Goal: Information Seeking & Learning: Understand process/instructions

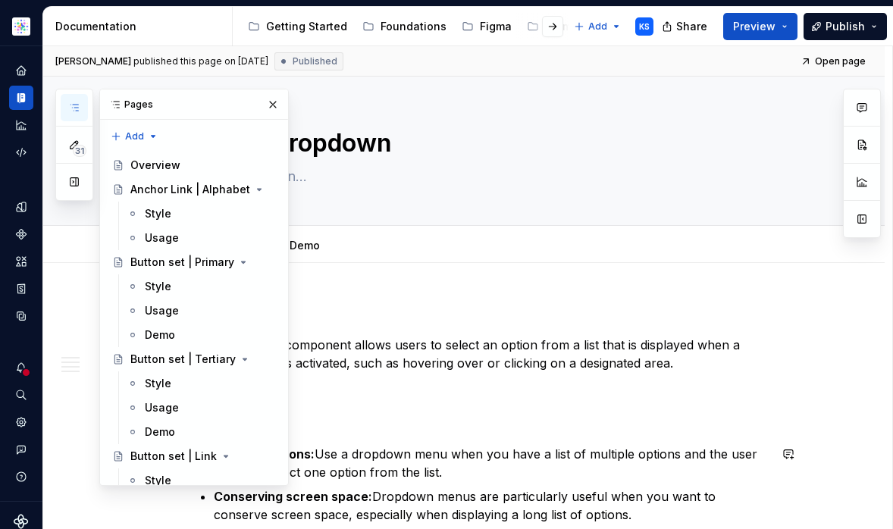
scroll to position [354, 0]
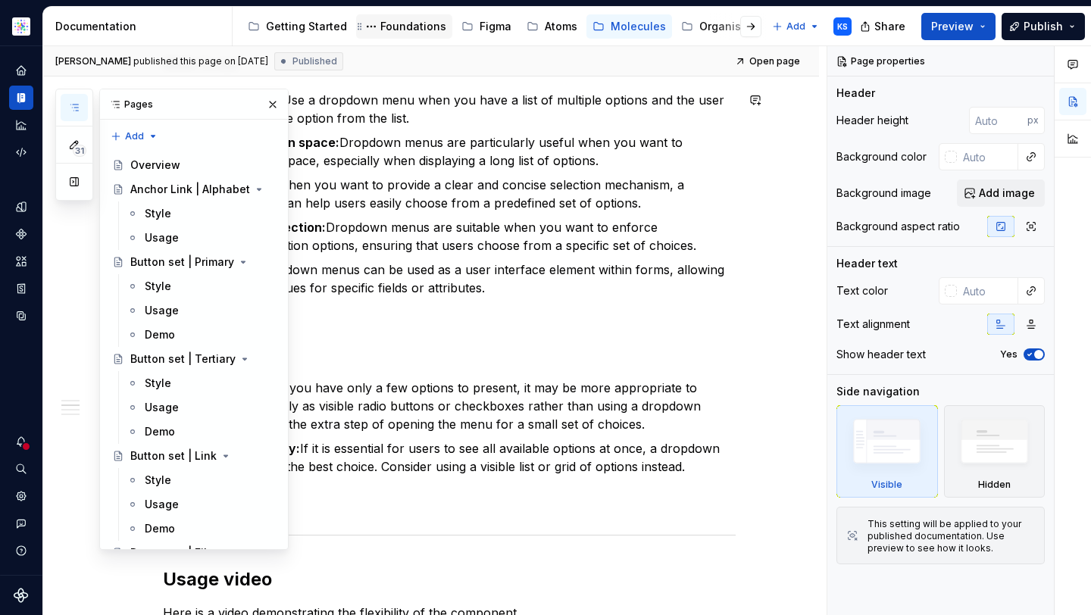
click at [404, 25] on div "Foundations" at bounding box center [413, 26] width 66 height 15
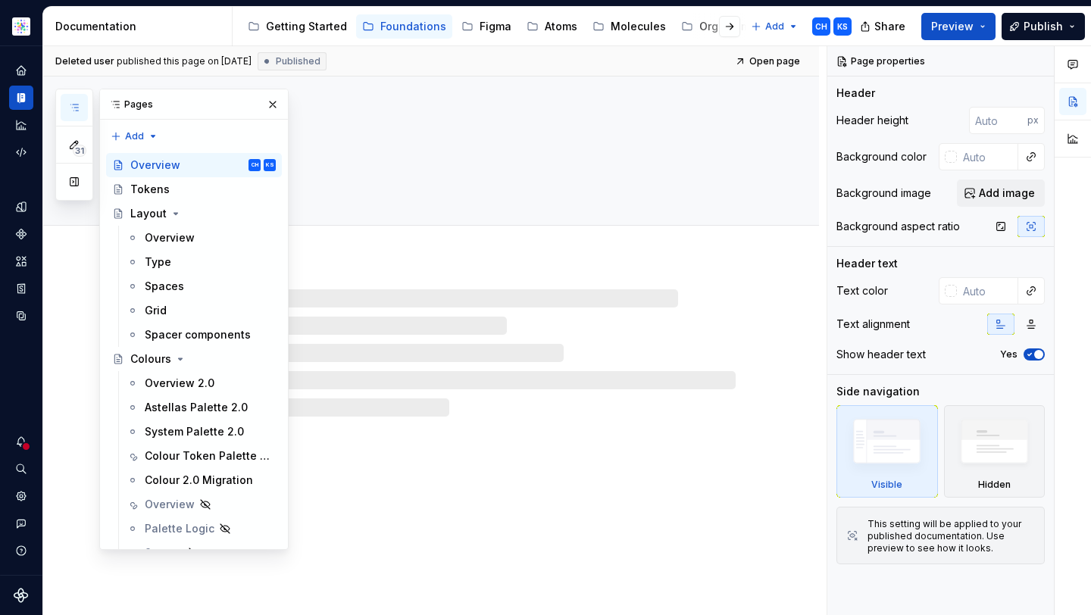
click at [264, 103] on button "button" at bounding box center [272, 104] width 21 height 21
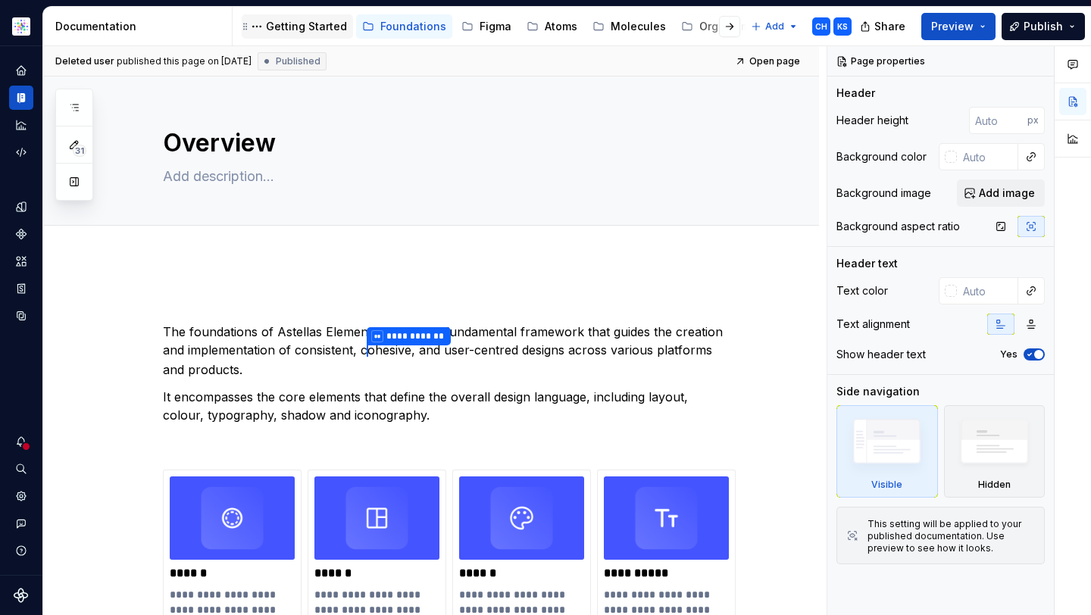
click at [313, 25] on div "Getting Started" at bounding box center [306, 26] width 81 height 15
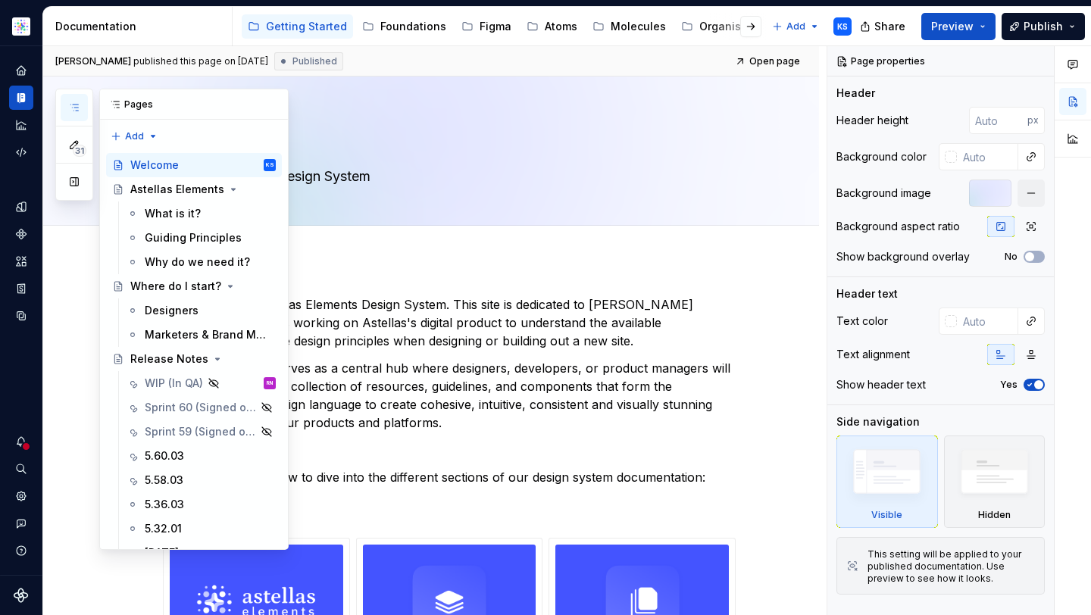
click at [73, 101] on button "button" at bounding box center [74, 107] width 27 height 27
click at [197, 453] on div "5.60.03" at bounding box center [210, 456] width 131 height 21
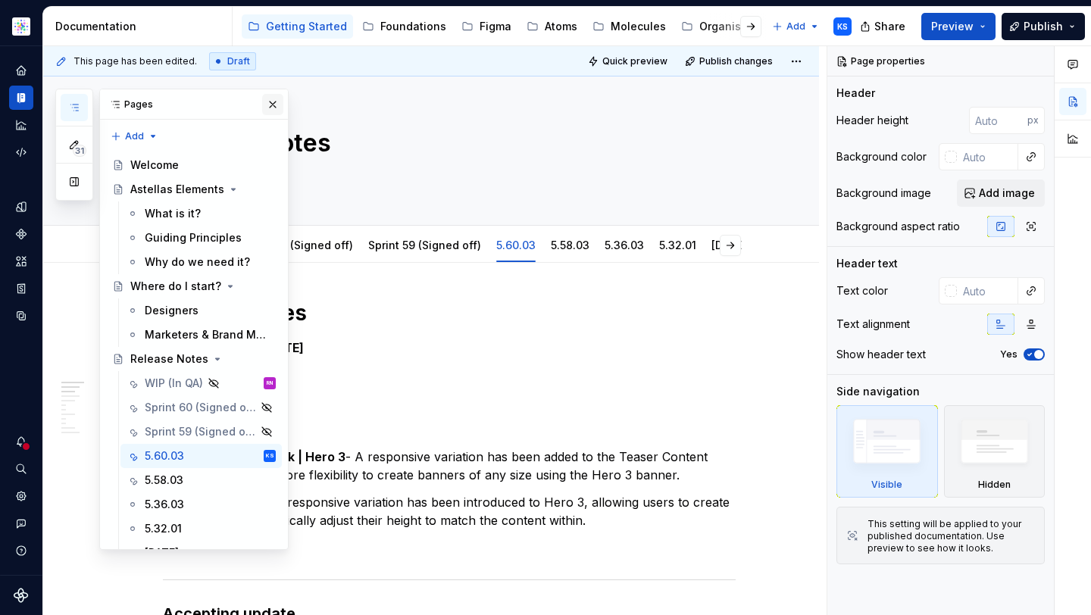
click at [268, 100] on button "button" at bounding box center [272, 104] width 21 height 21
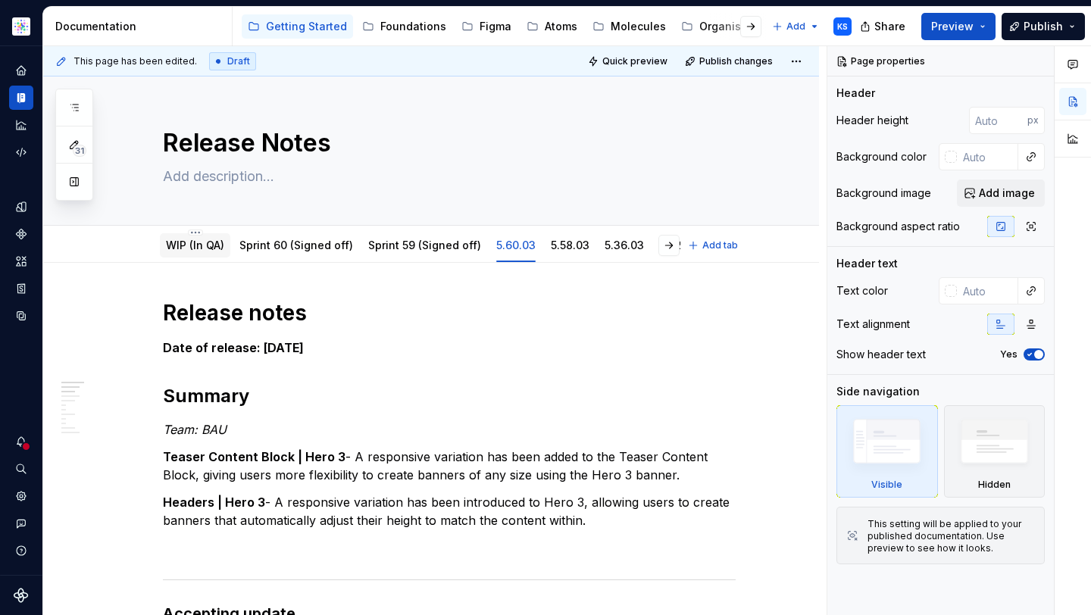
click at [198, 246] on link "WIP (In QA)" at bounding box center [195, 245] width 58 height 13
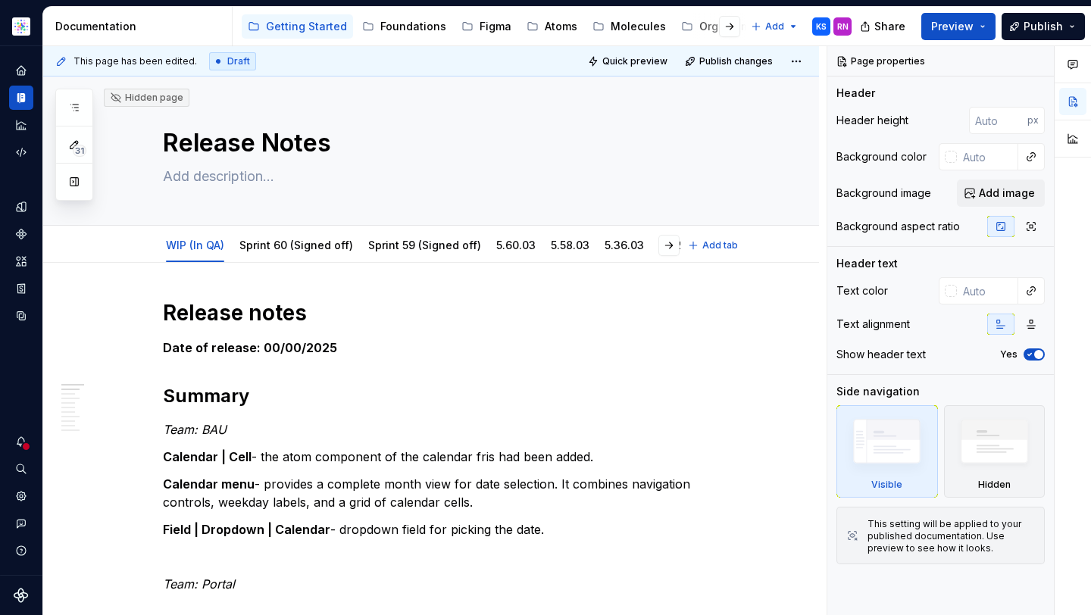
type textarea "*"
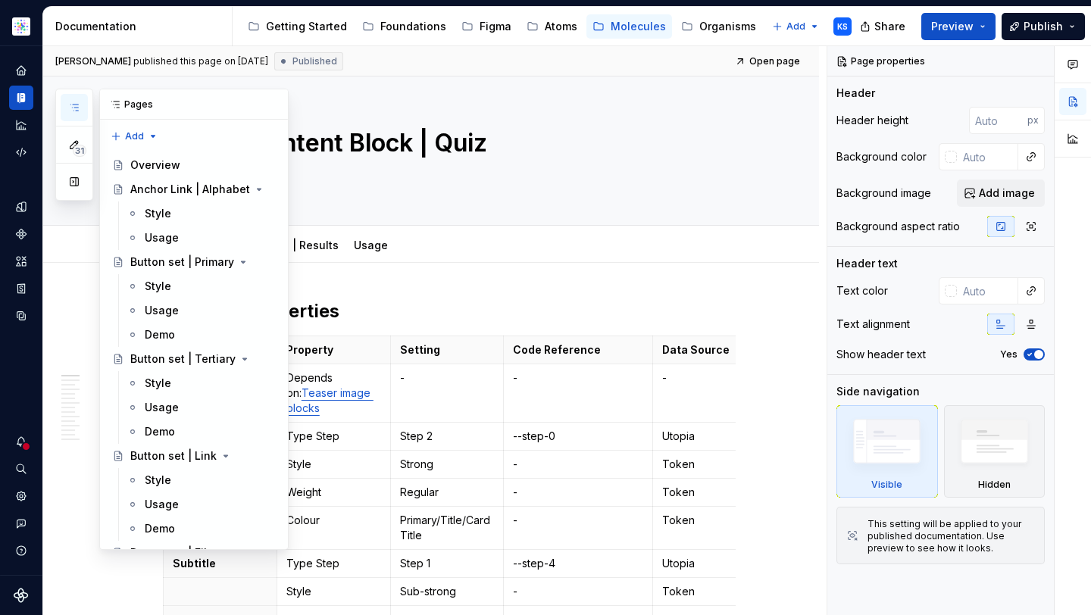
click at [74, 106] on icon "button" at bounding box center [74, 108] width 12 height 12
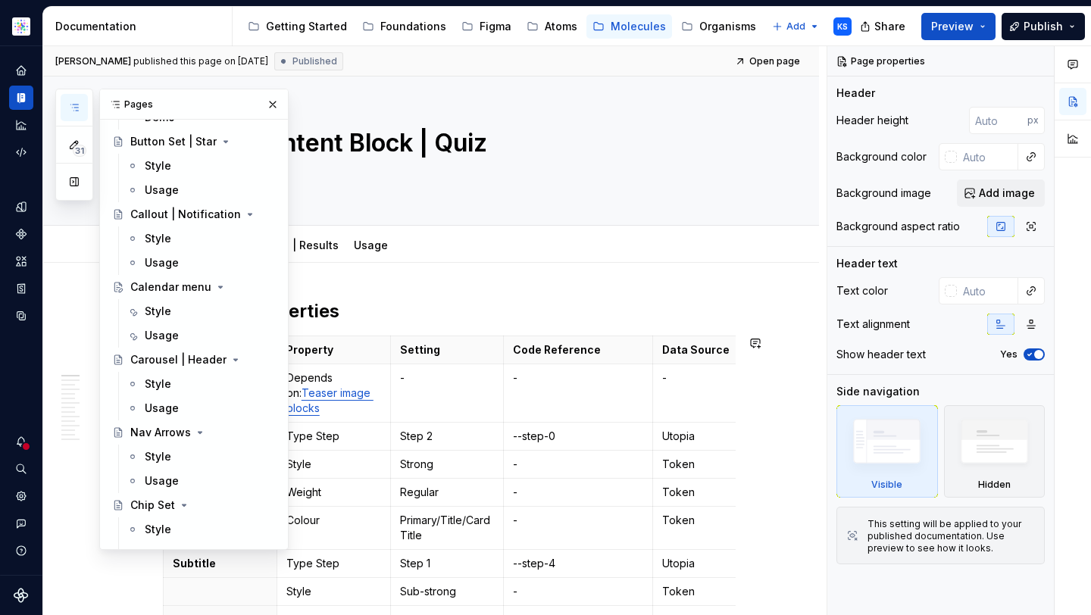
scroll to position [988, 0]
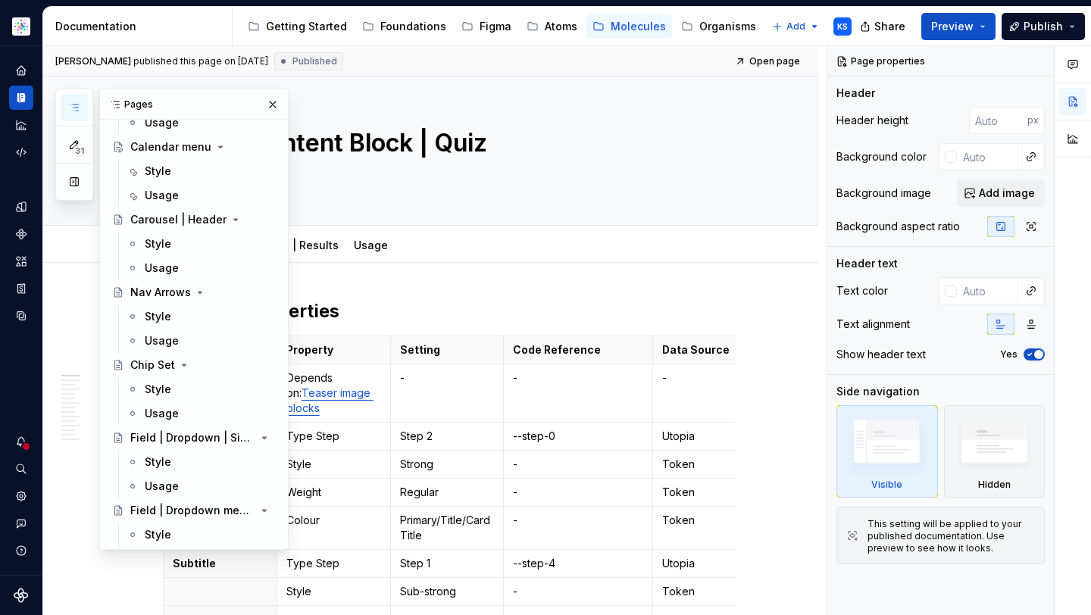
type textarea "*"
click at [989, 23] on button "Preview" at bounding box center [959, 26] width 74 height 27
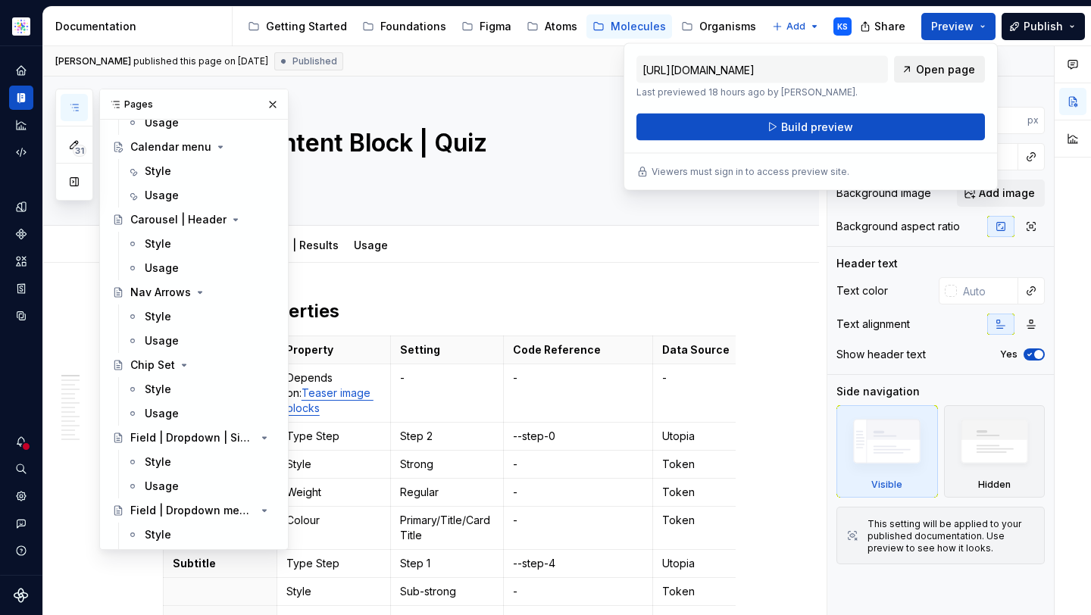
click at [940, 67] on span "Open page" at bounding box center [945, 69] width 59 height 15
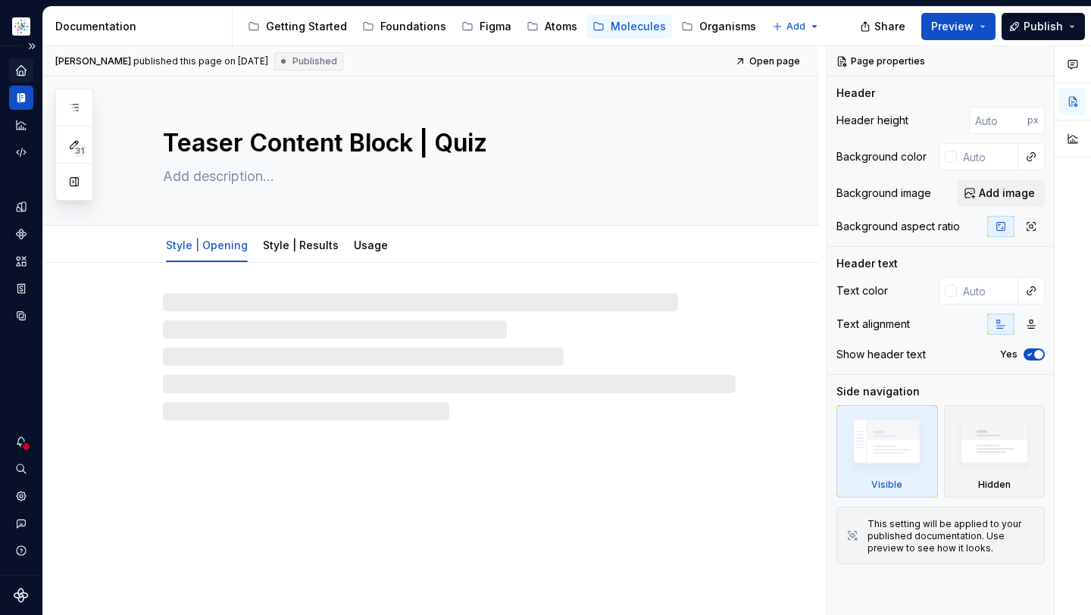
click at [21, 69] on icon "Home" at bounding box center [21, 70] width 10 height 10
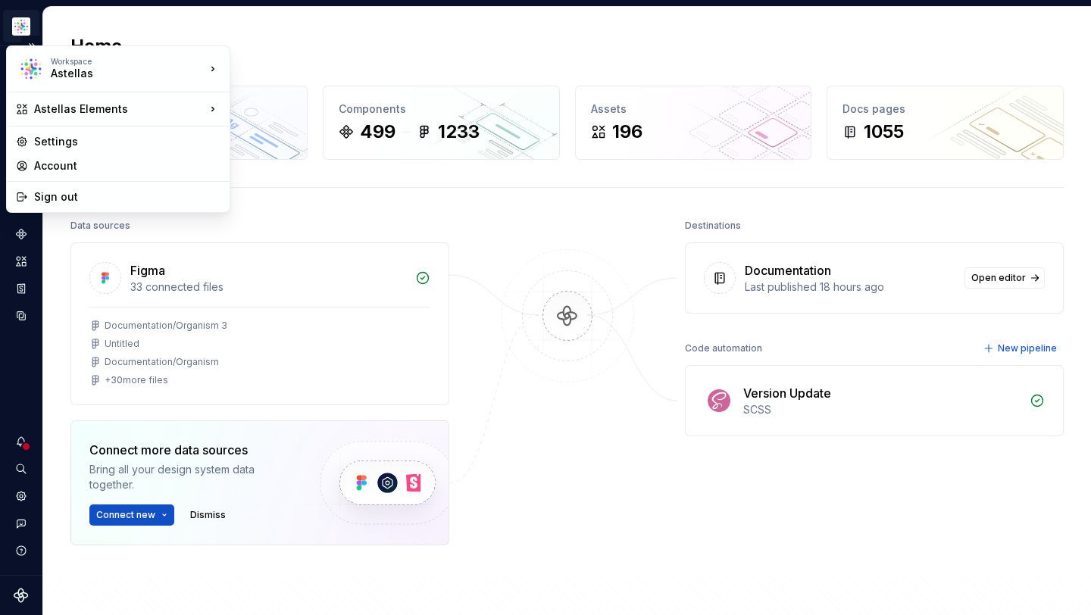
click at [23, 20] on html "Astellas Elements KS Dataset Core Home Design tokens 410 Components 499 1233 As…" at bounding box center [545, 307] width 1091 height 615
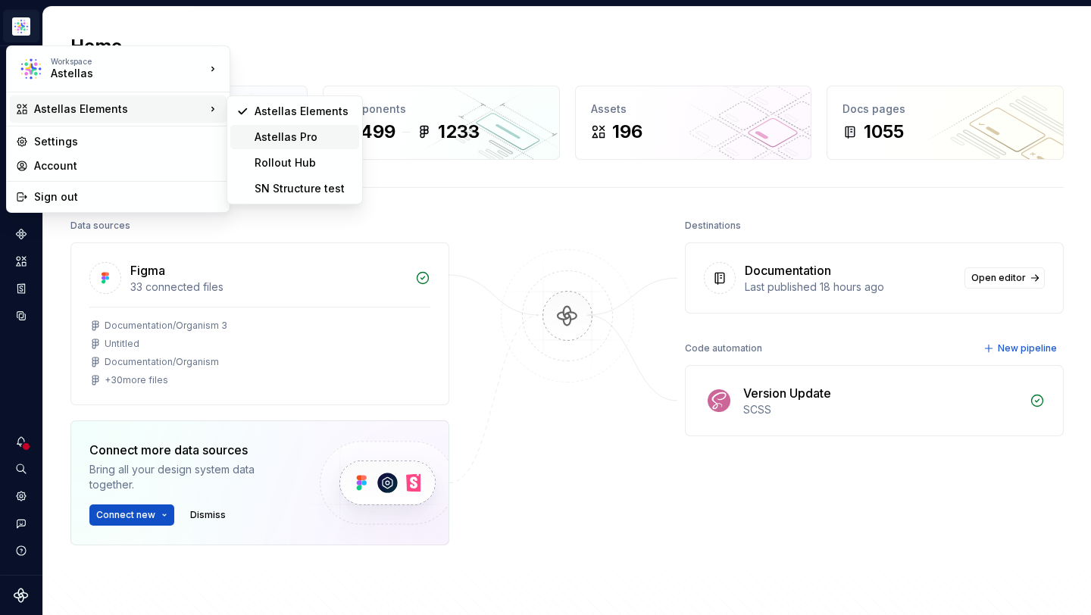
click at [314, 141] on div "Astellas Pro" at bounding box center [304, 137] width 99 height 15
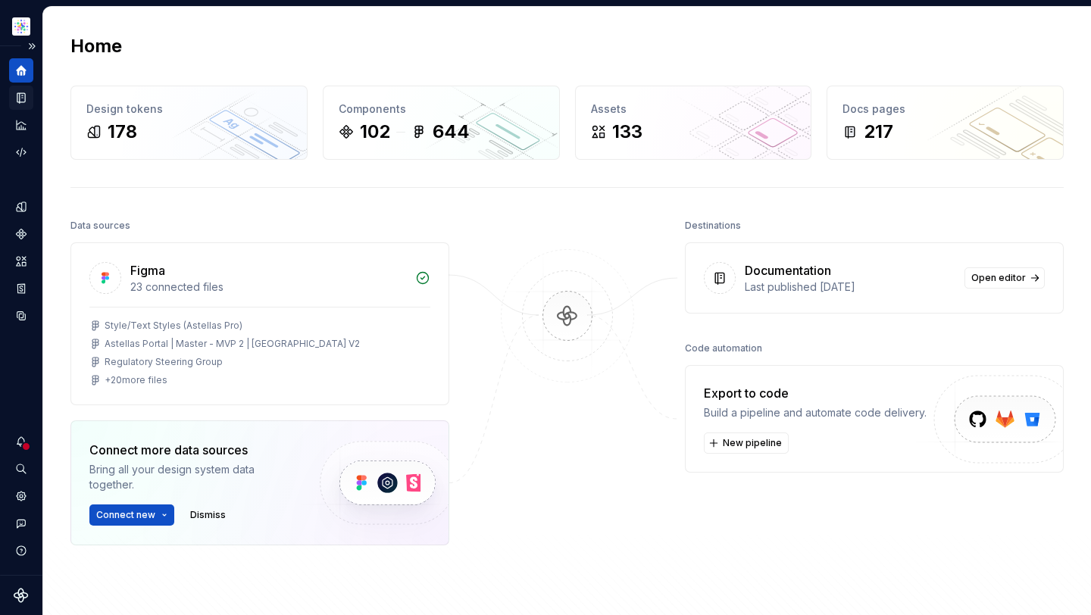
click at [19, 100] on icon "Documentation" at bounding box center [21, 98] width 8 height 10
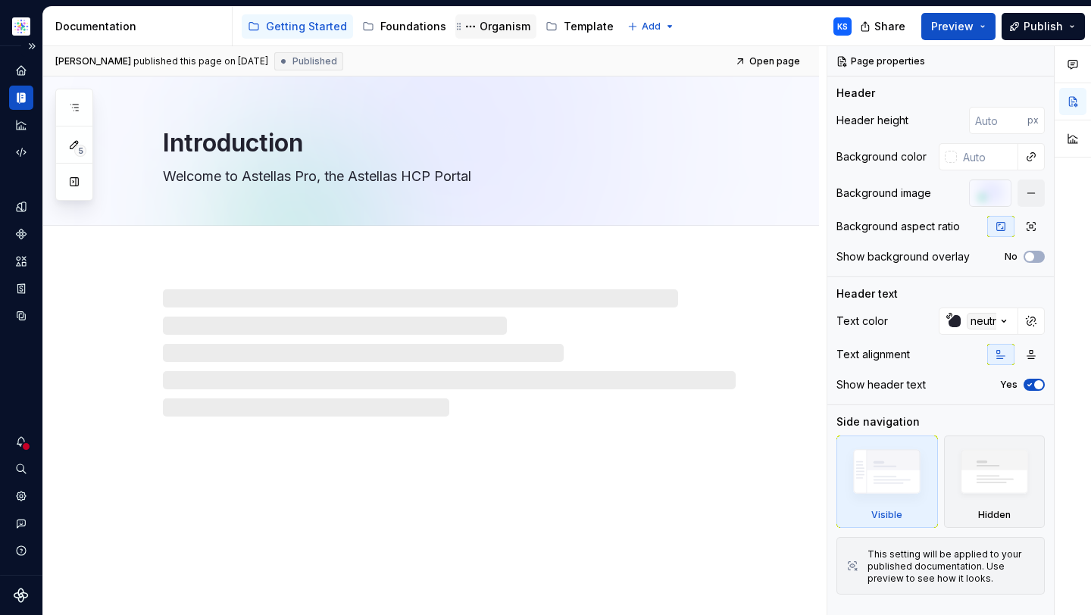
click at [502, 33] on div "Organism" at bounding box center [505, 26] width 51 height 15
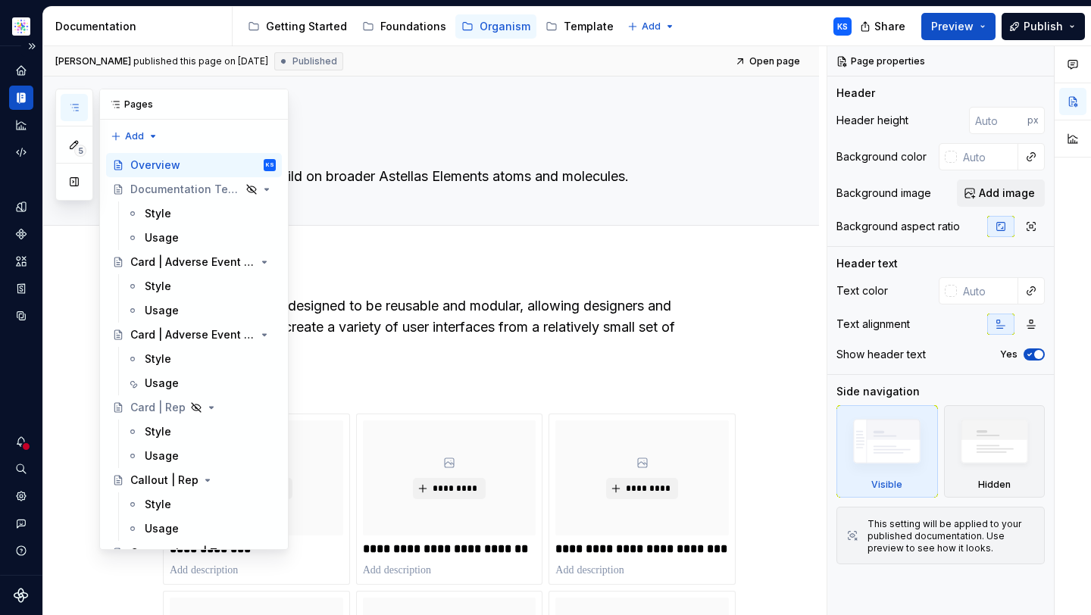
click at [76, 114] on button "button" at bounding box center [74, 107] width 27 height 27
click at [70, 110] on icon "button" at bounding box center [74, 108] width 12 height 12
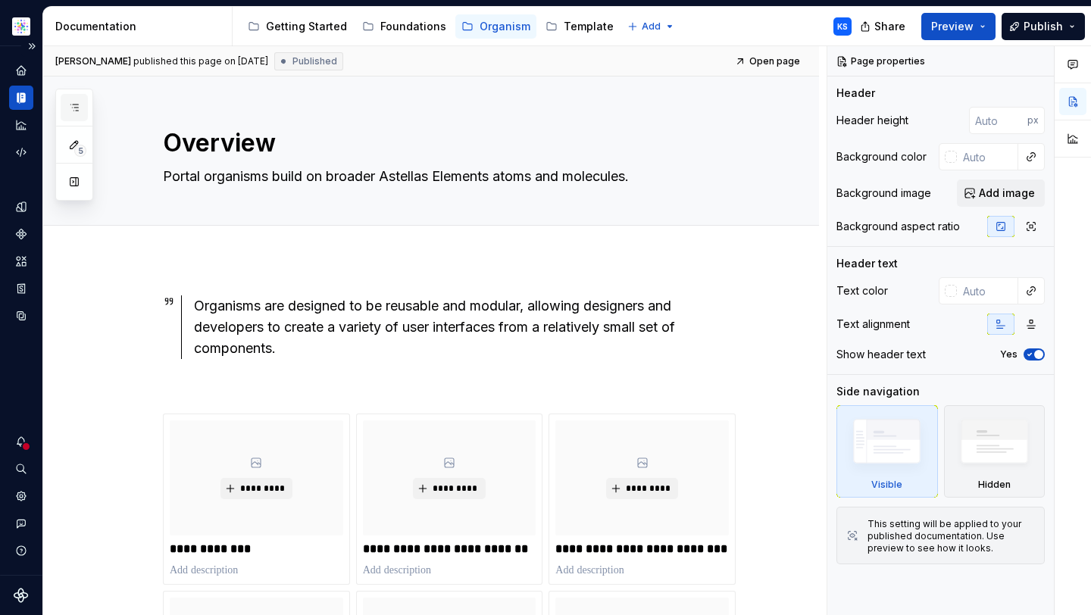
click at [70, 110] on icon "button" at bounding box center [74, 108] width 12 height 12
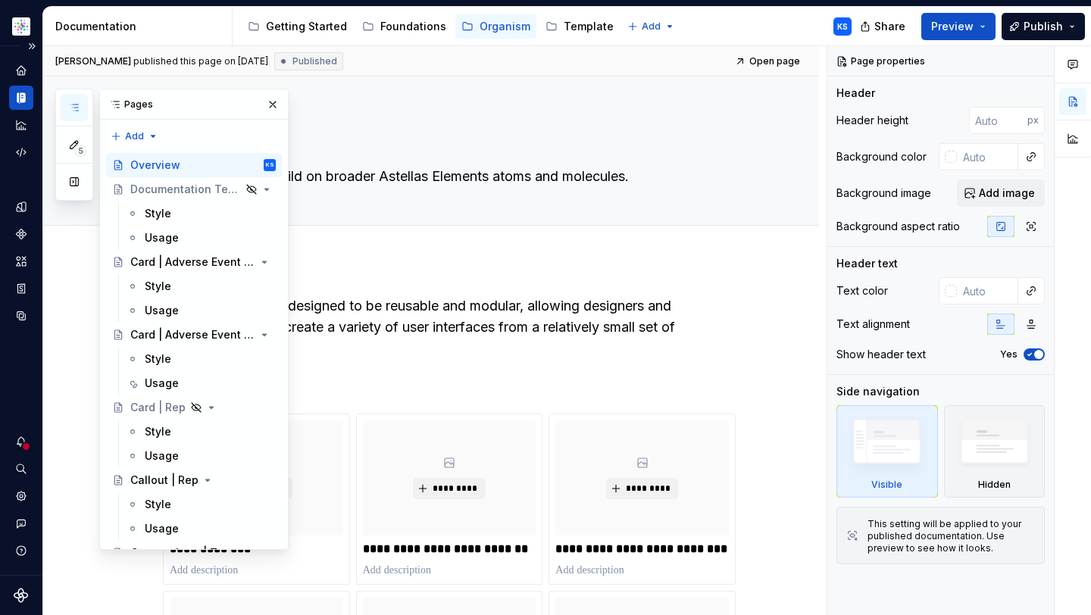
click at [120, 108] on icon at bounding box center [115, 105] width 12 height 12
click at [114, 102] on icon at bounding box center [115, 105] width 12 height 12
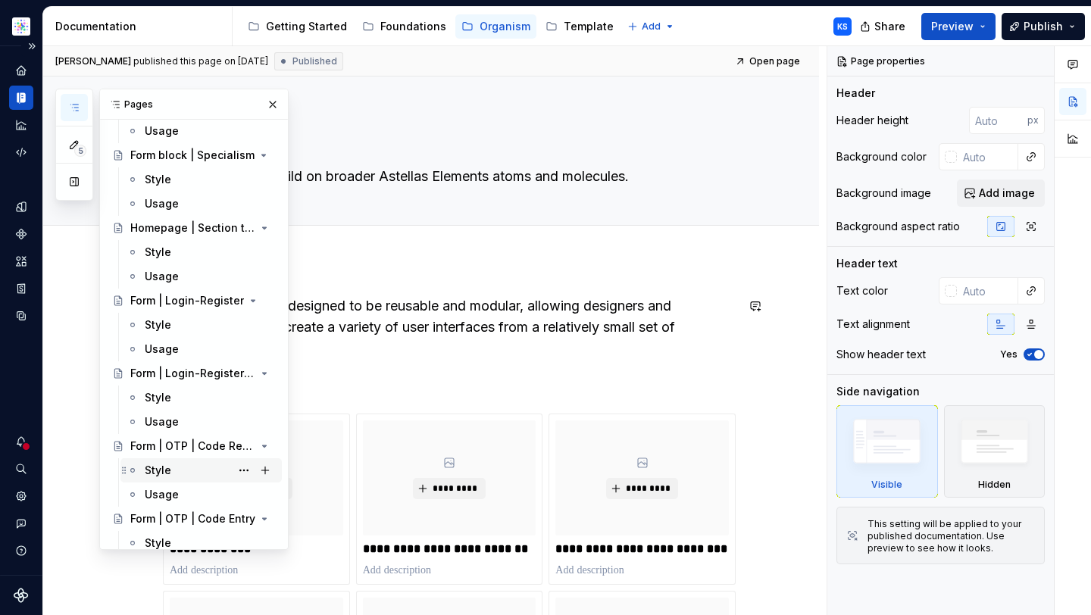
scroll to position [896, 0]
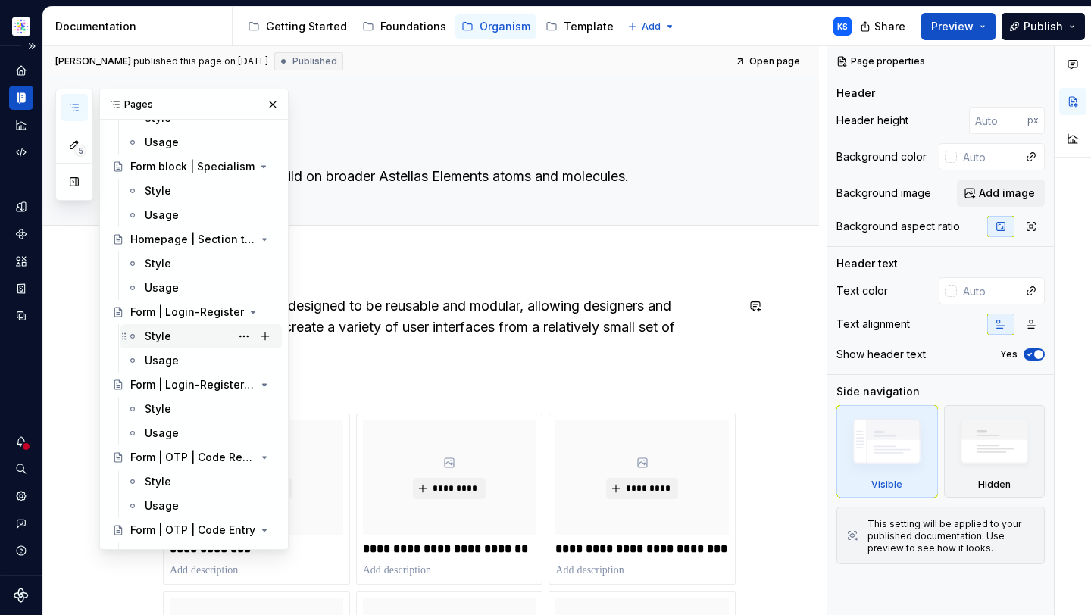
click at [164, 338] on div "Style" at bounding box center [158, 336] width 27 height 15
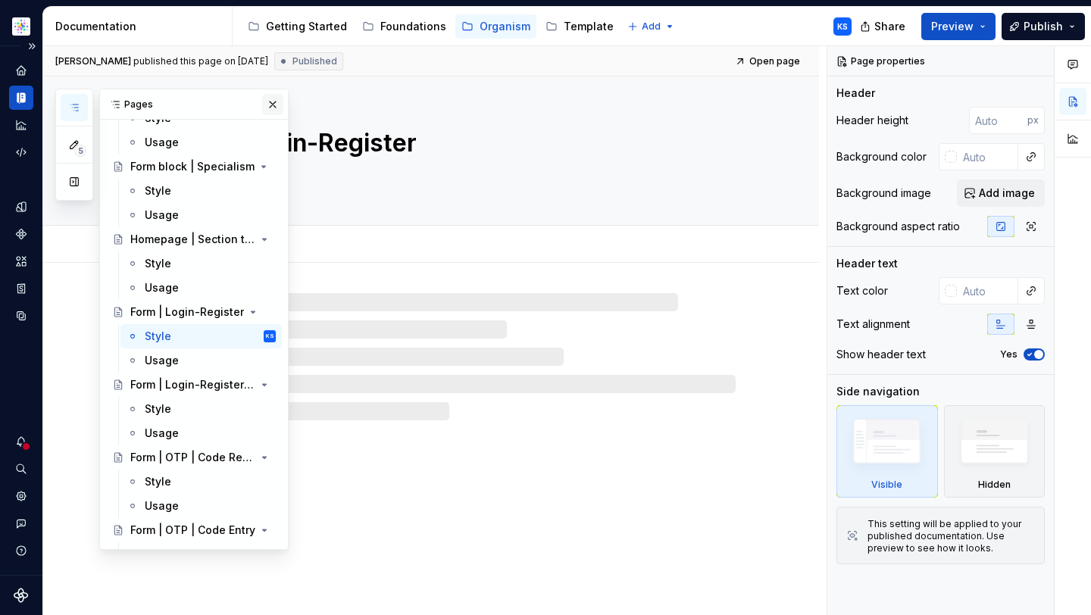
click at [264, 102] on button "button" at bounding box center [272, 104] width 21 height 21
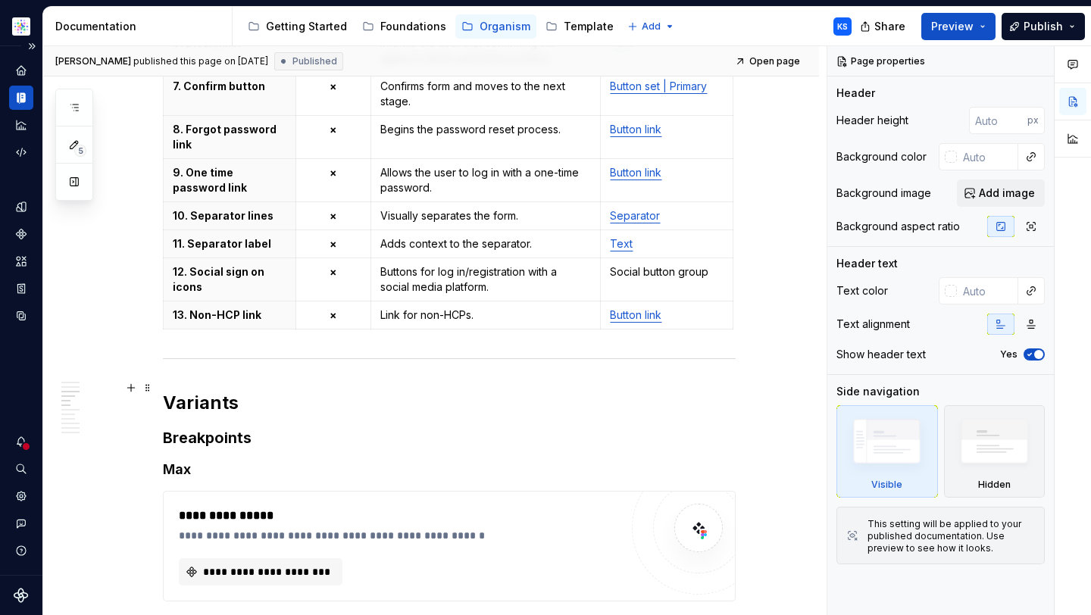
scroll to position [2516, 0]
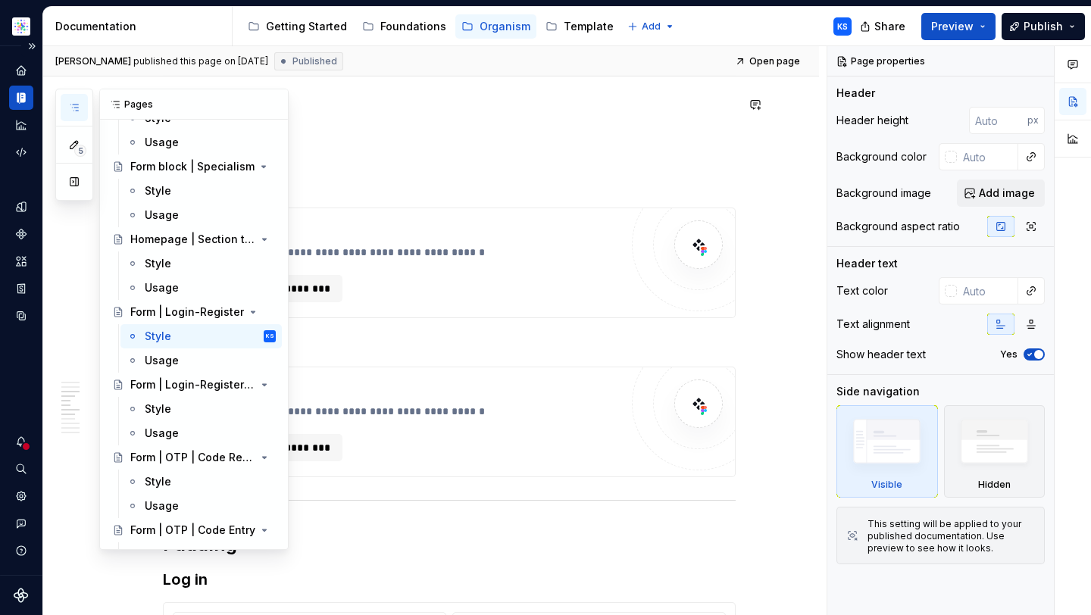
click at [71, 108] on icon "button" at bounding box center [74, 108] width 12 height 12
click at [184, 402] on div "Style" at bounding box center [210, 409] width 131 height 21
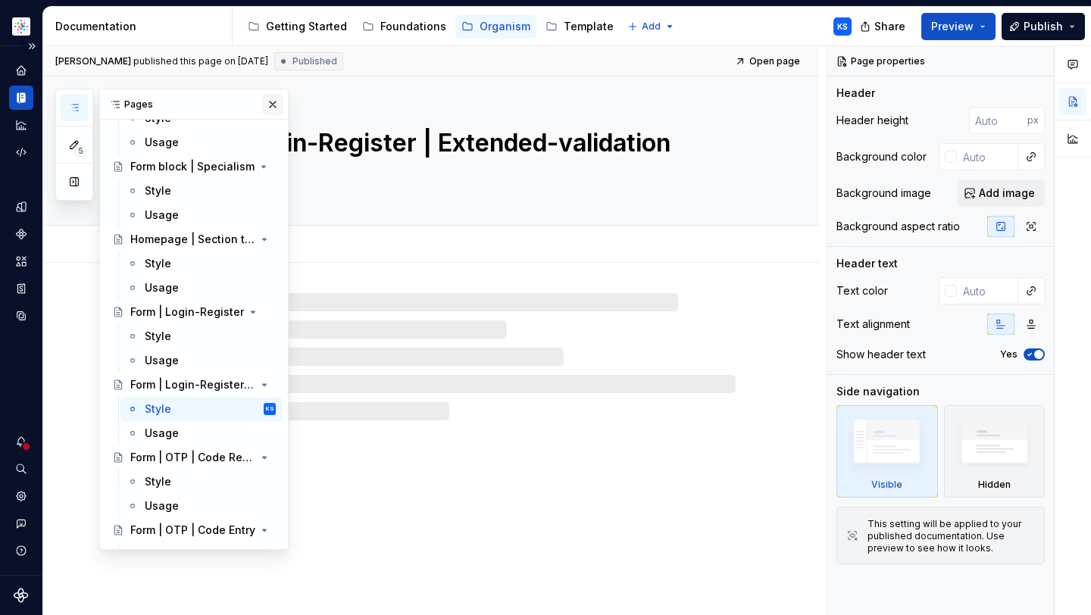
click at [264, 106] on button "button" at bounding box center [272, 104] width 21 height 21
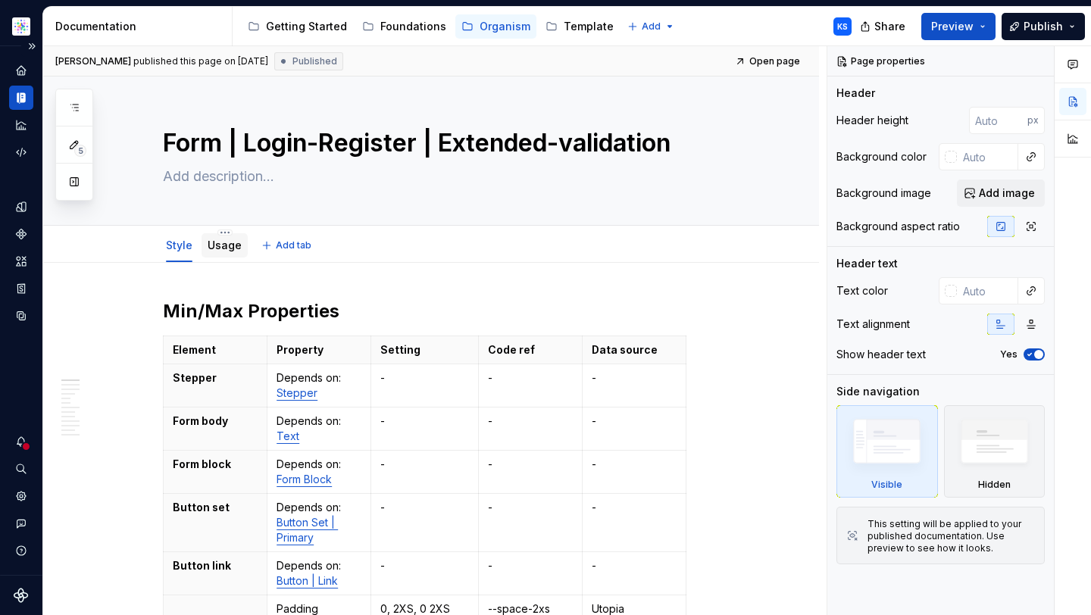
click at [232, 246] on link "Usage" at bounding box center [225, 245] width 34 height 13
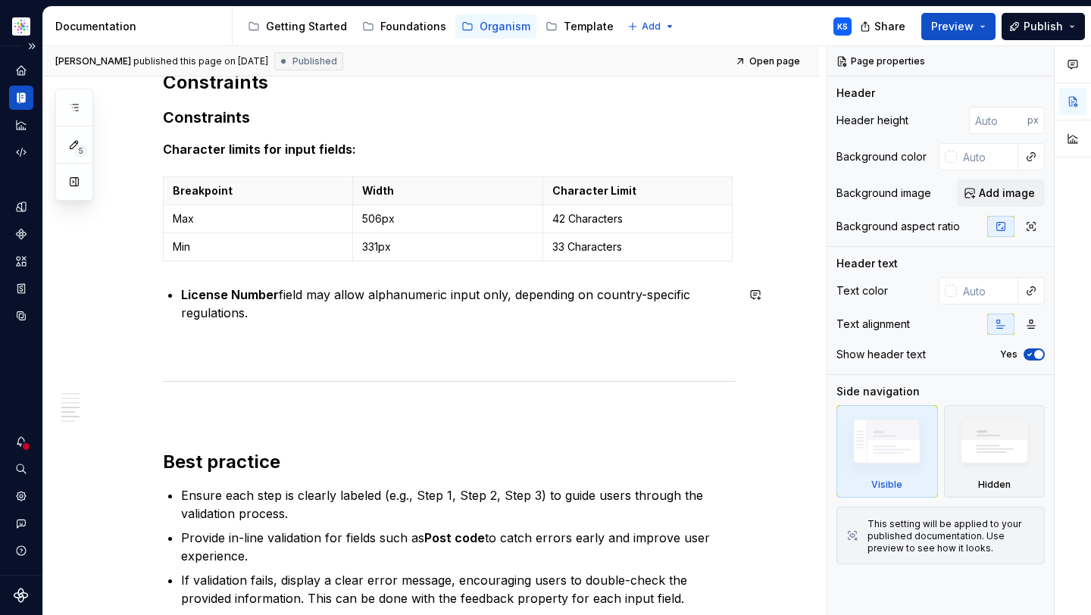
scroll to position [3051, 0]
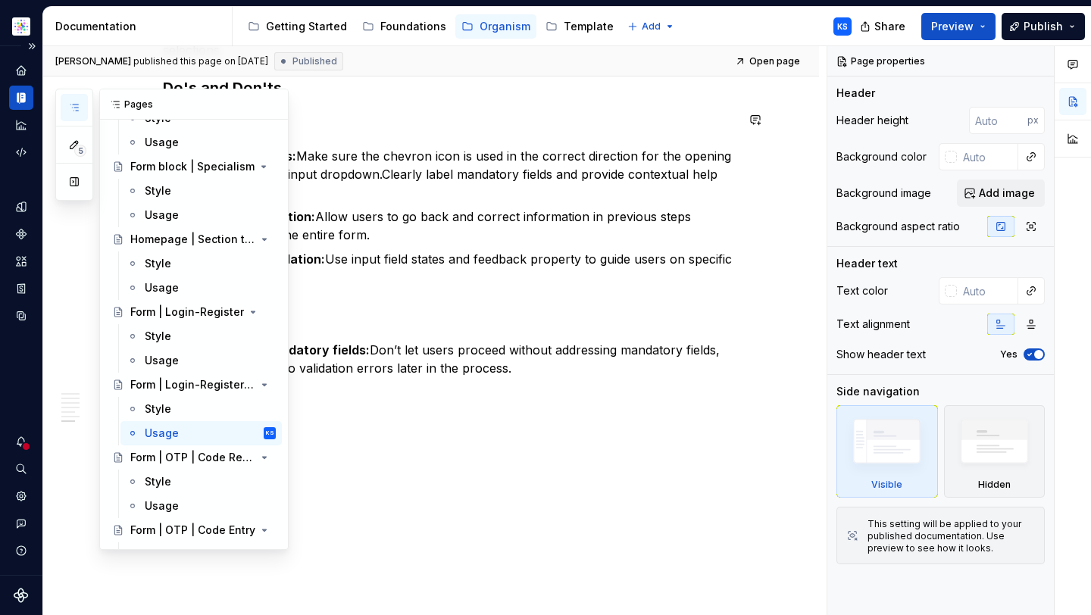
click at [71, 108] on icon "button" at bounding box center [74, 108] width 12 height 12
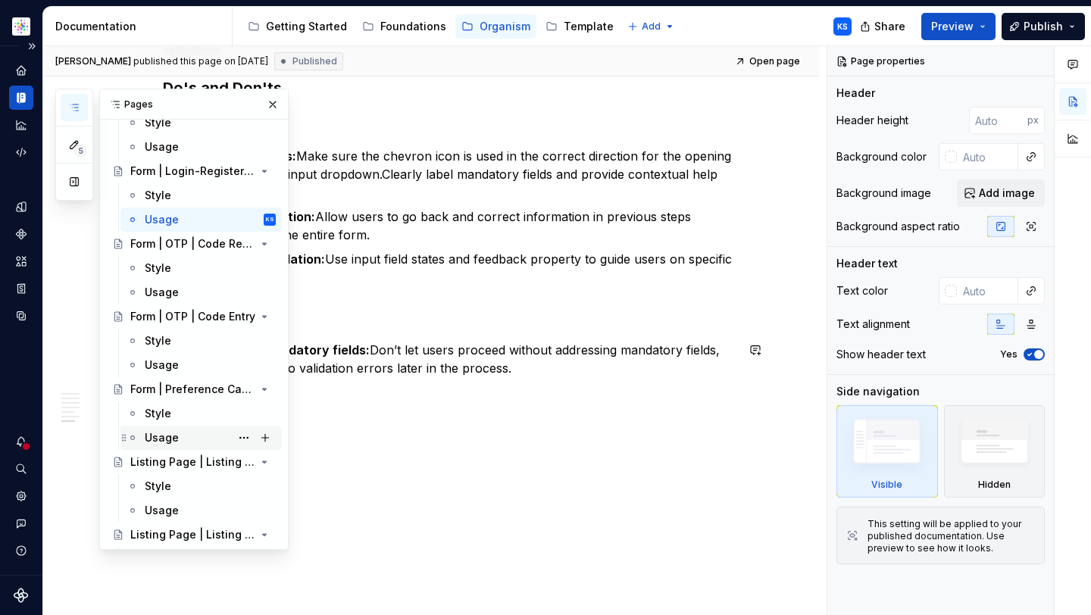
scroll to position [966, 0]
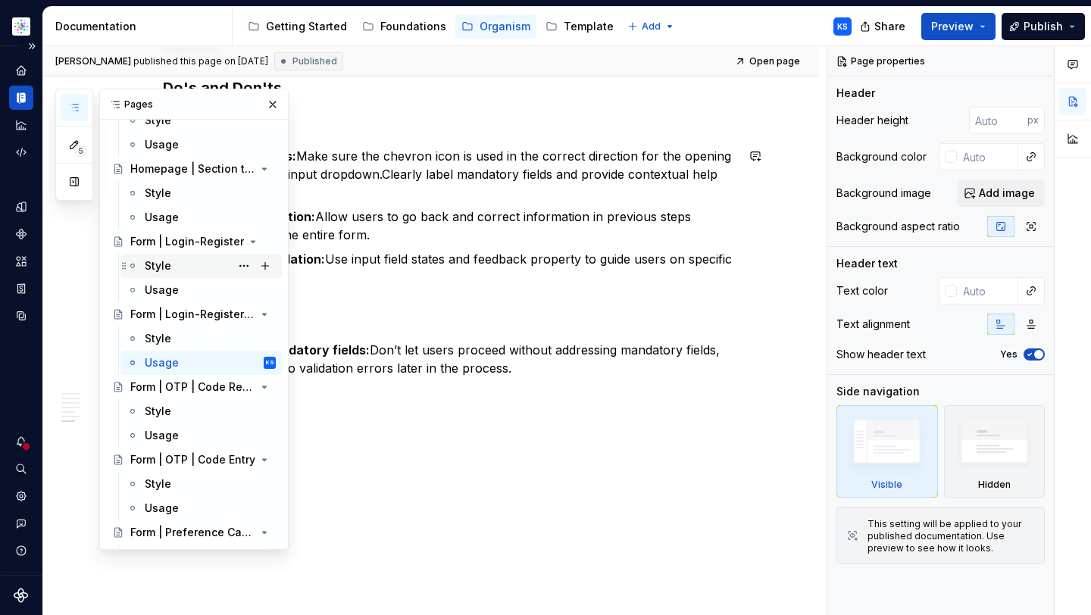
click at [176, 264] on div "Style" at bounding box center [210, 265] width 131 height 21
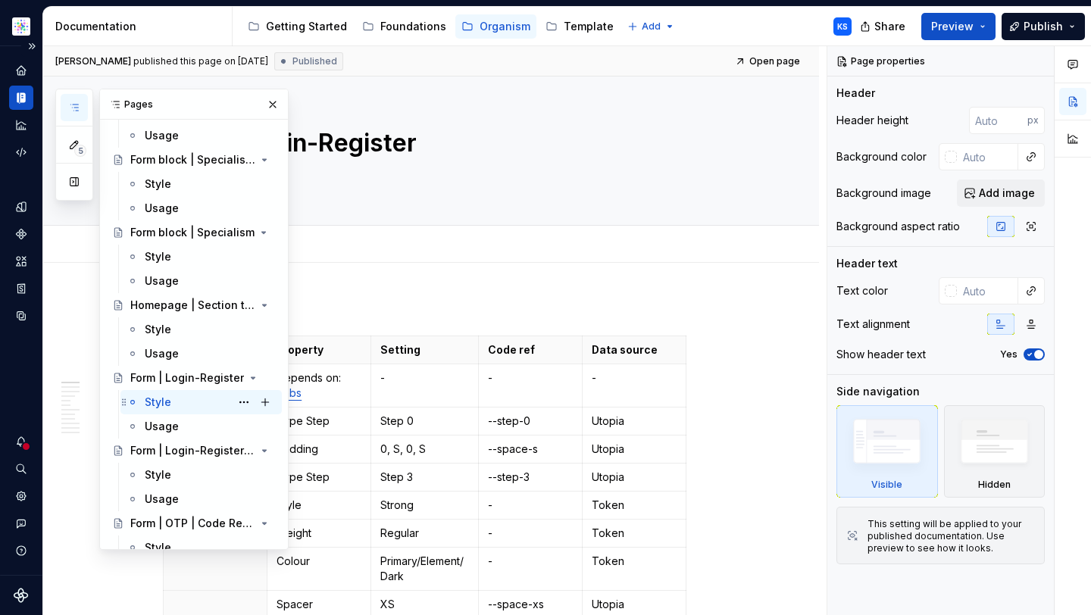
scroll to position [828, 0]
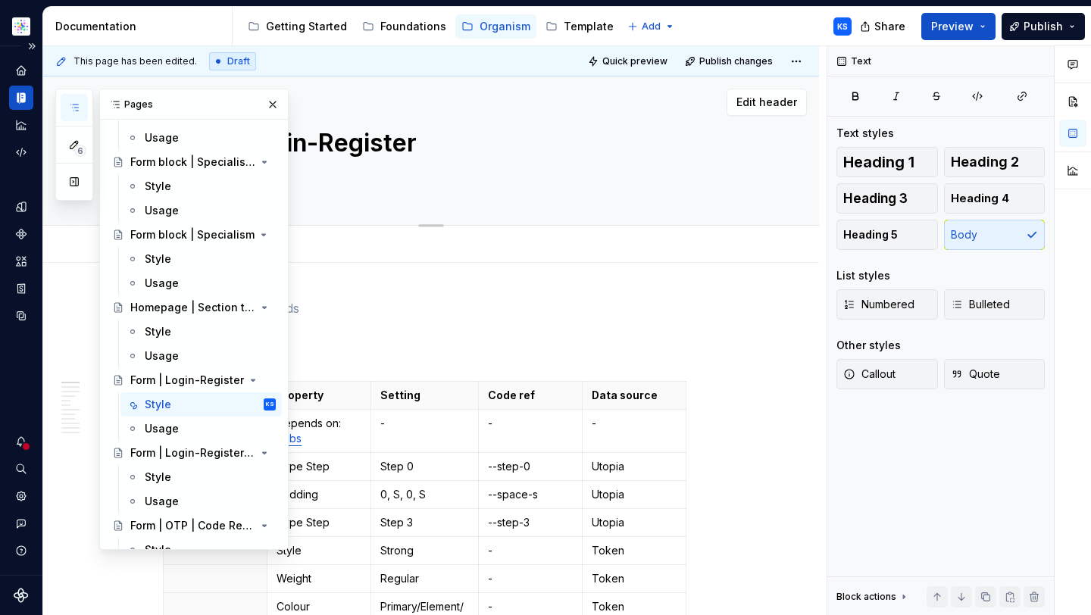
click at [265, 104] on button "button" at bounding box center [272, 104] width 21 height 21
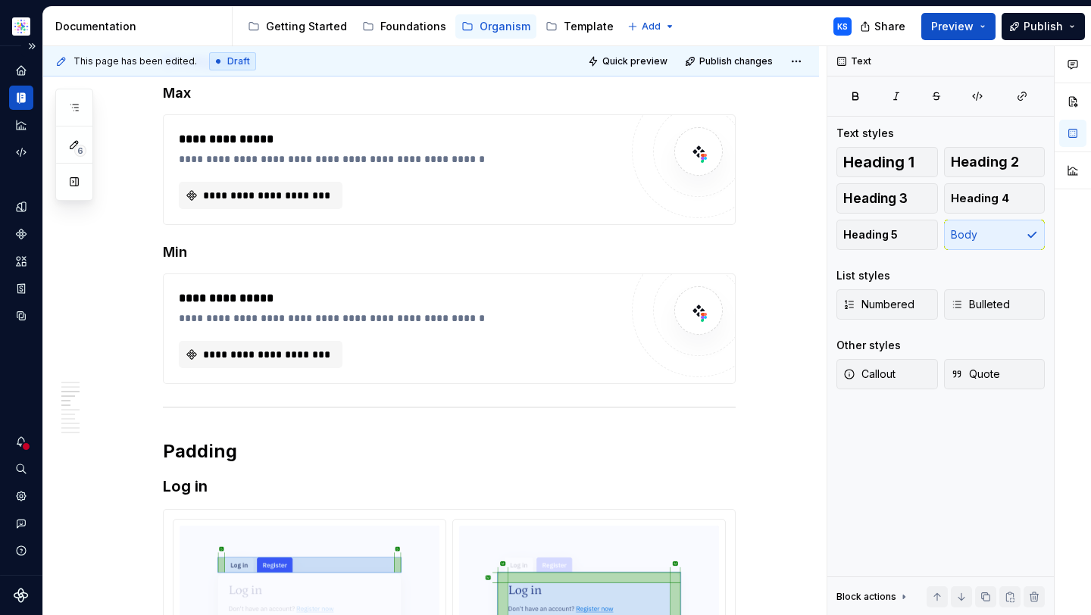
scroll to position [0, 0]
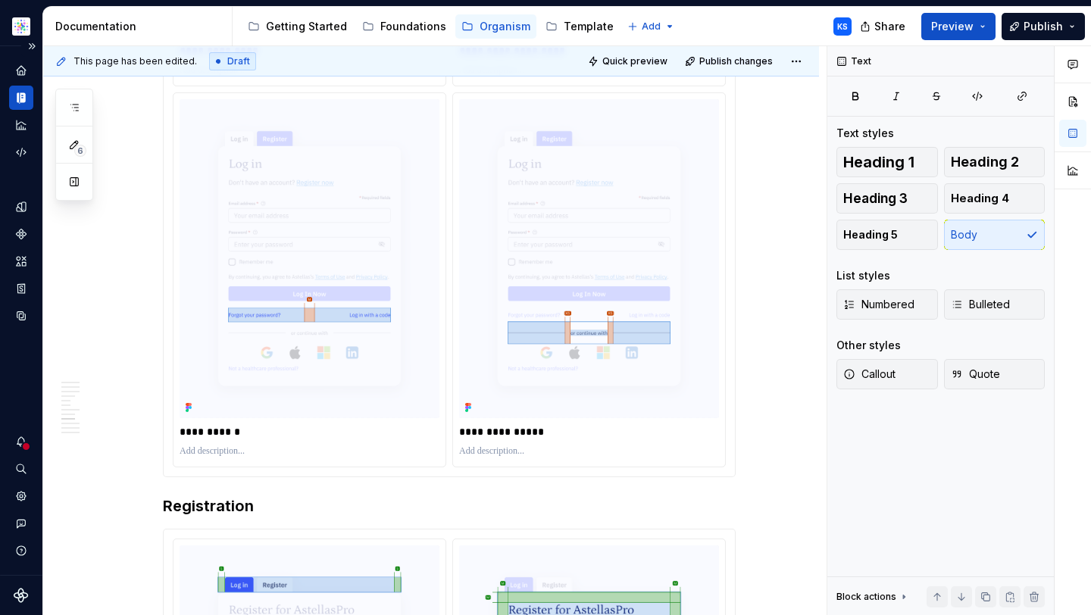
click at [18, 23] on html "Astellas Pro KS Design system data Documentation Accessibility guide for tree P…" at bounding box center [545, 307] width 1091 height 615
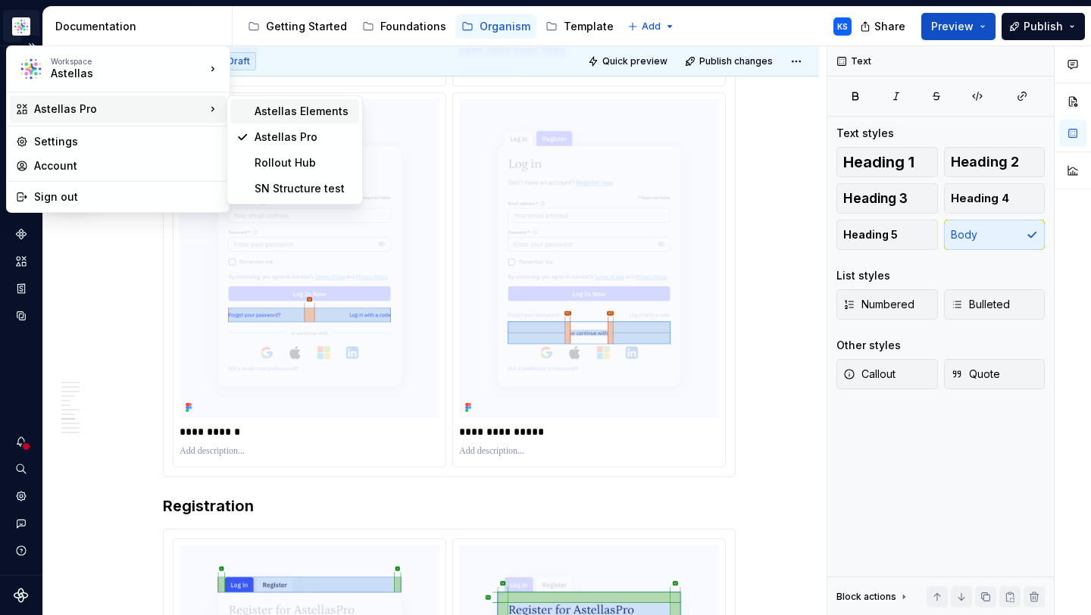
click at [295, 109] on div "Astellas Elements" at bounding box center [304, 111] width 99 height 15
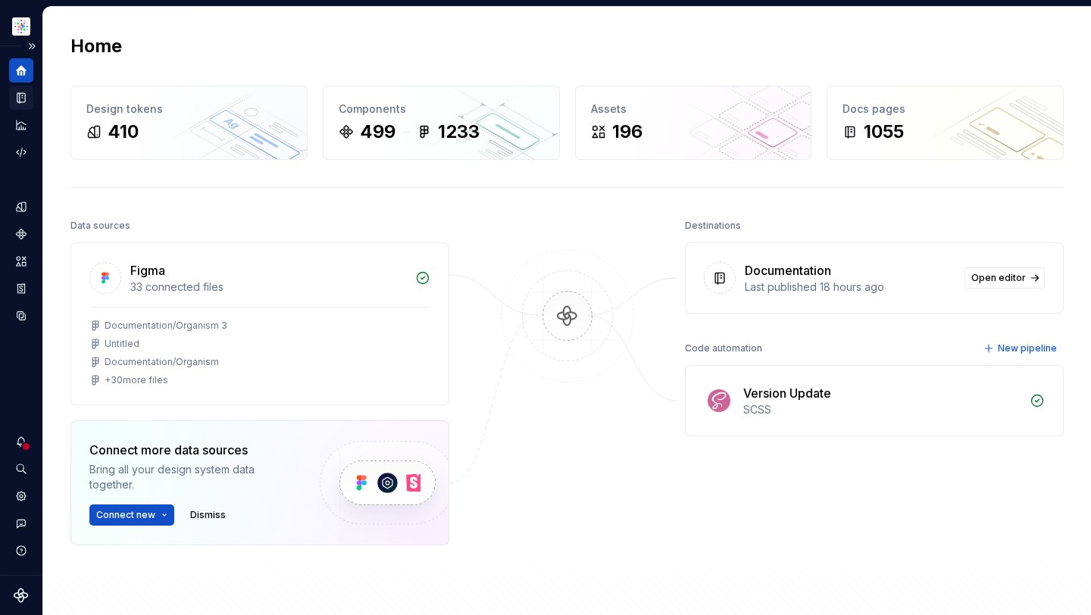
click at [21, 96] on icon "Documentation" at bounding box center [23, 98] width 6 height 8
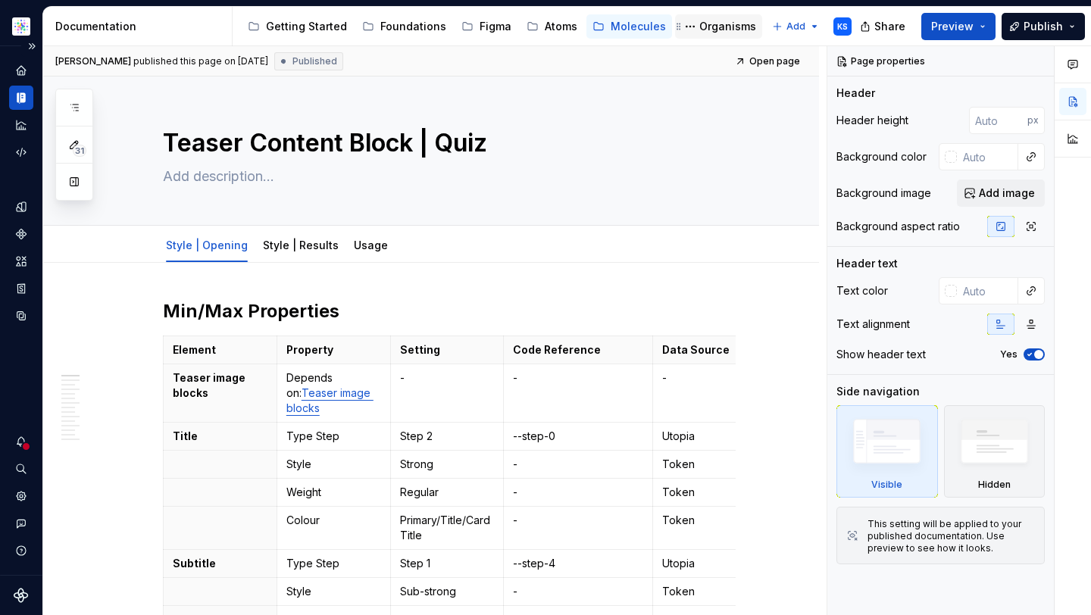
click at [699, 30] on div "Organisms" at bounding box center [727, 26] width 57 height 15
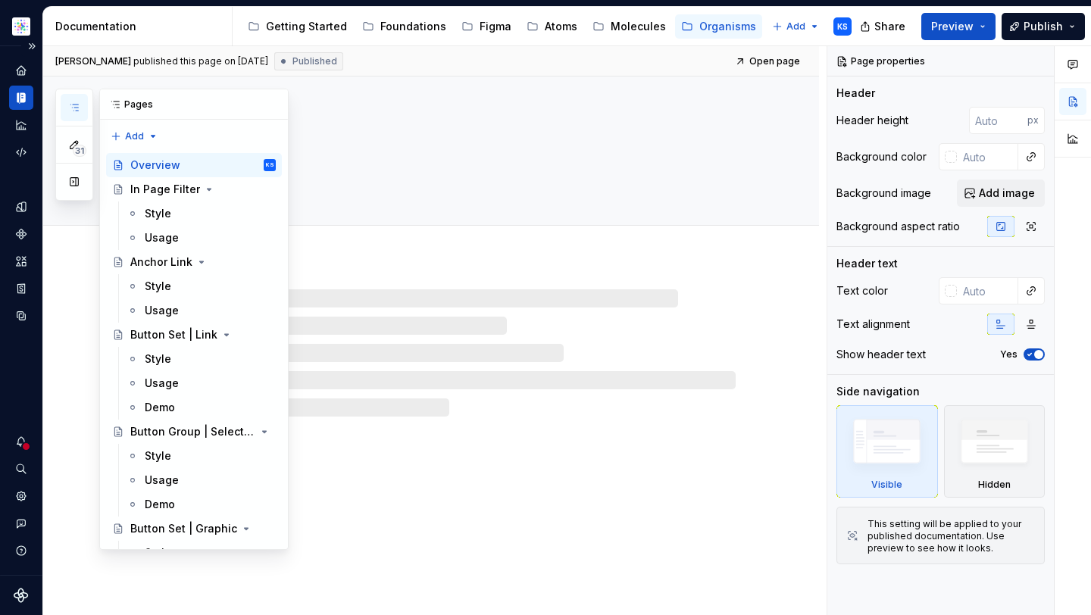
click at [70, 107] on icon "button" at bounding box center [74, 108] width 12 height 12
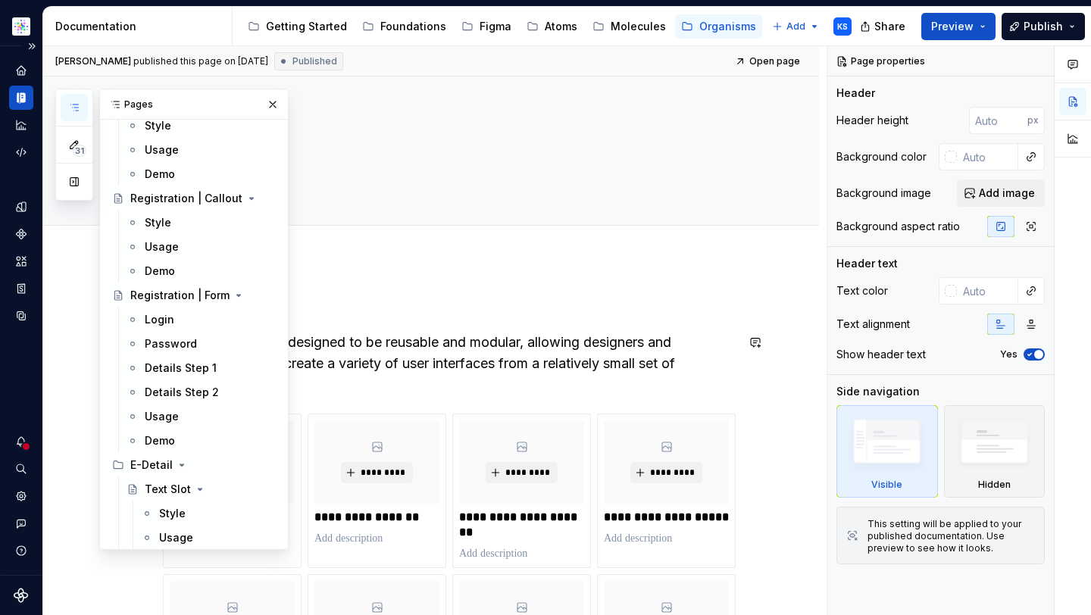
scroll to position [3094, 0]
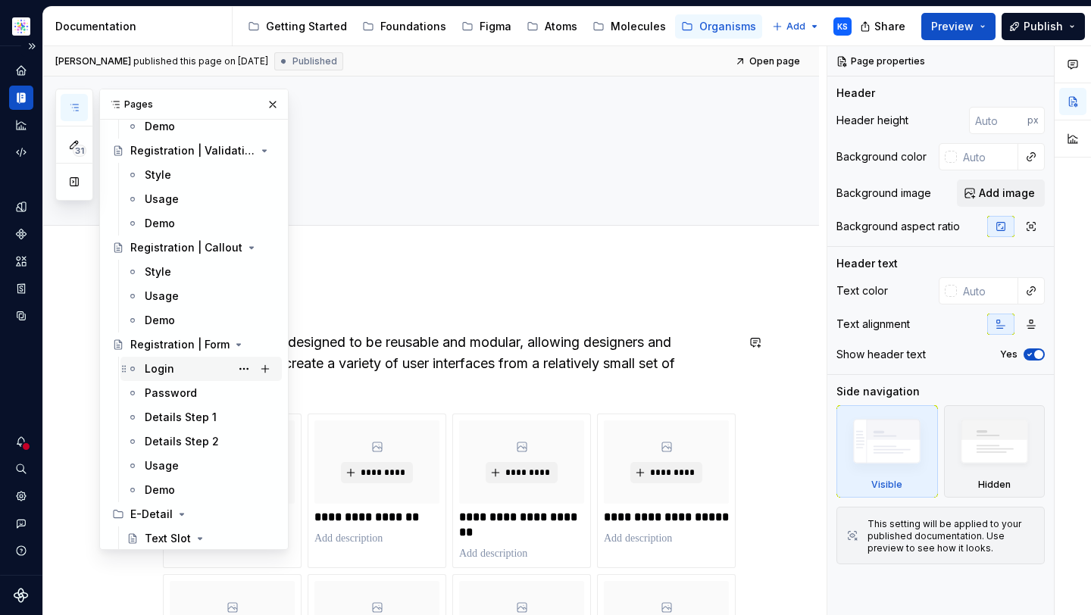
click at [192, 370] on div "Login" at bounding box center [210, 368] width 131 height 21
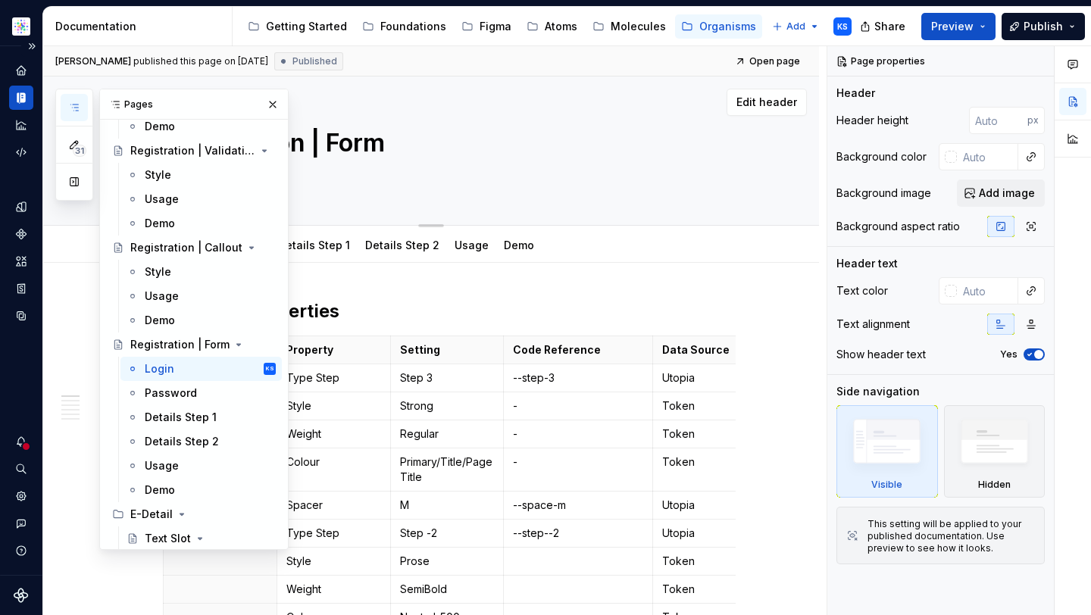
click at [268, 102] on button "button" at bounding box center [272, 104] width 21 height 21
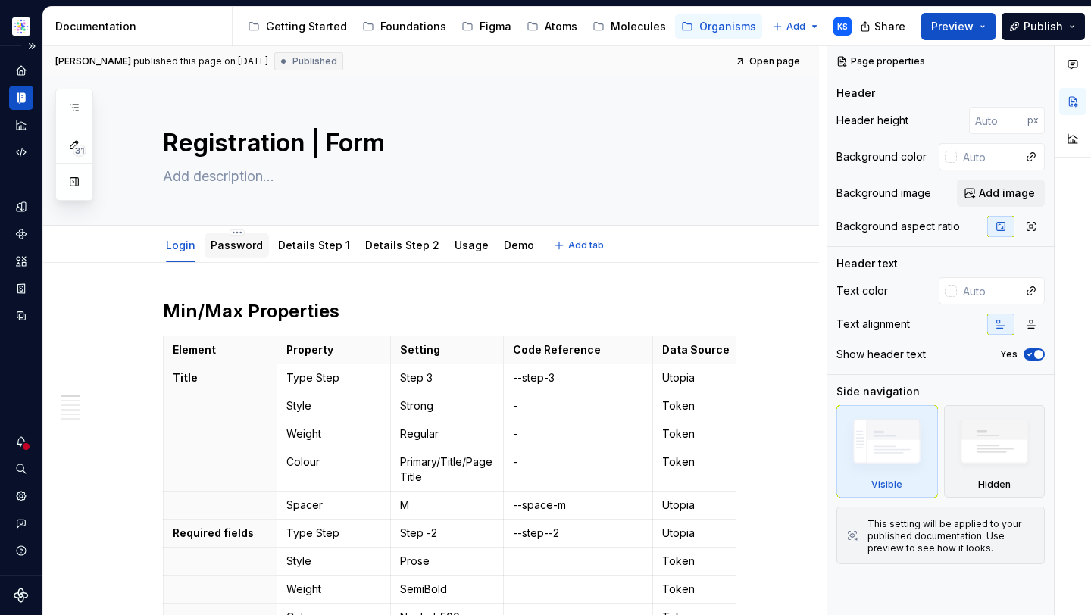
click at [222, 248] on link "Password" at bounding box center [237, 245] width 52 height 13
click at [294, 243] on link "Details Step 1" at bounding box center [314, 245] width 72 height 13
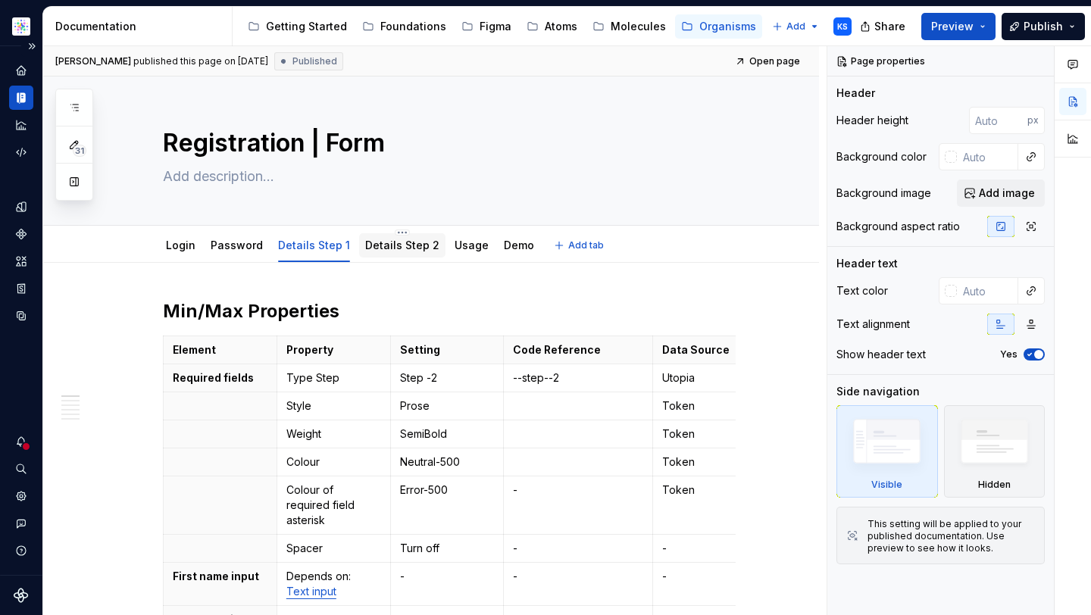
click at [377, 248] on link "Details Step 2" at bounding box center [402, 245] width 74 height 13
click at [451, 255] on div "Usage" at bounding box center [472, 245] width 46 height 24
click at [463, 246] on link "Usage" at bounding box center [472, 245] width 34 height 13
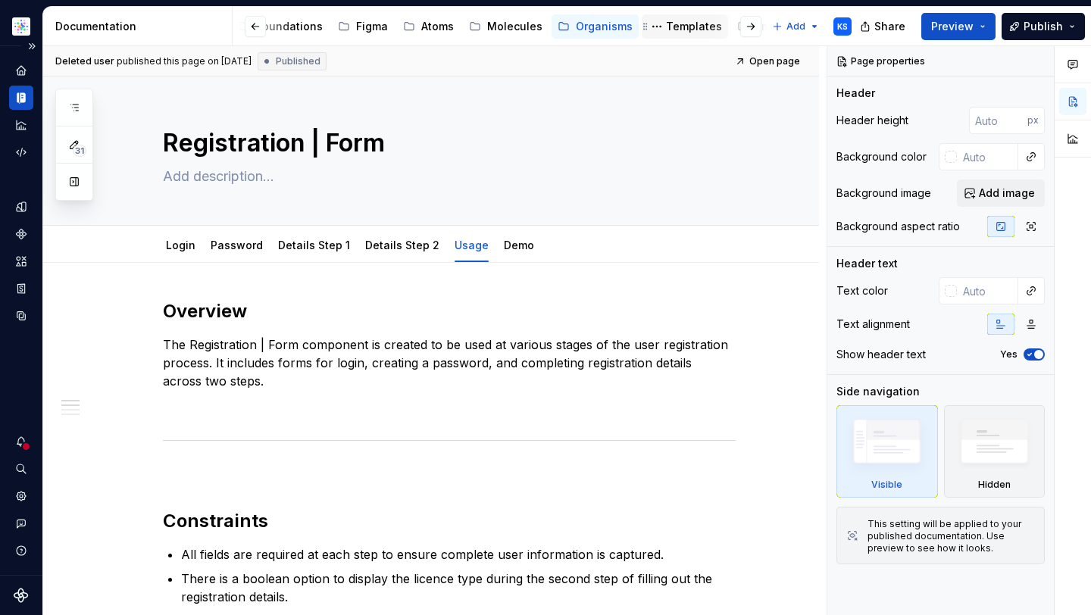
scroll to position [0, 127]
click at [663, 22] on div "Templates" at bounding box center [691, 26] width 56 height 15
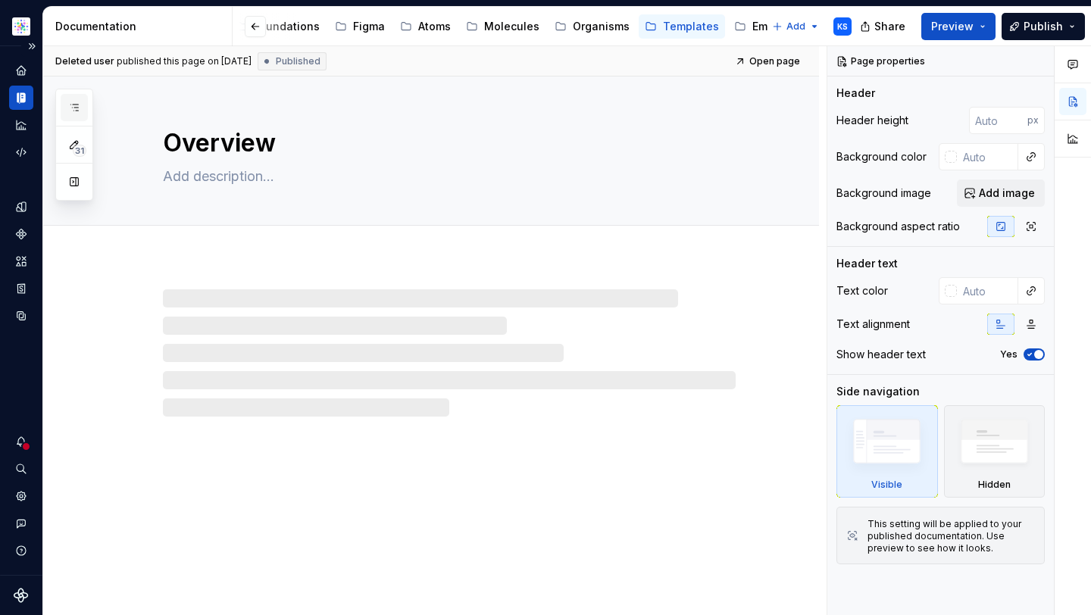
scroll to position [2832, 0]
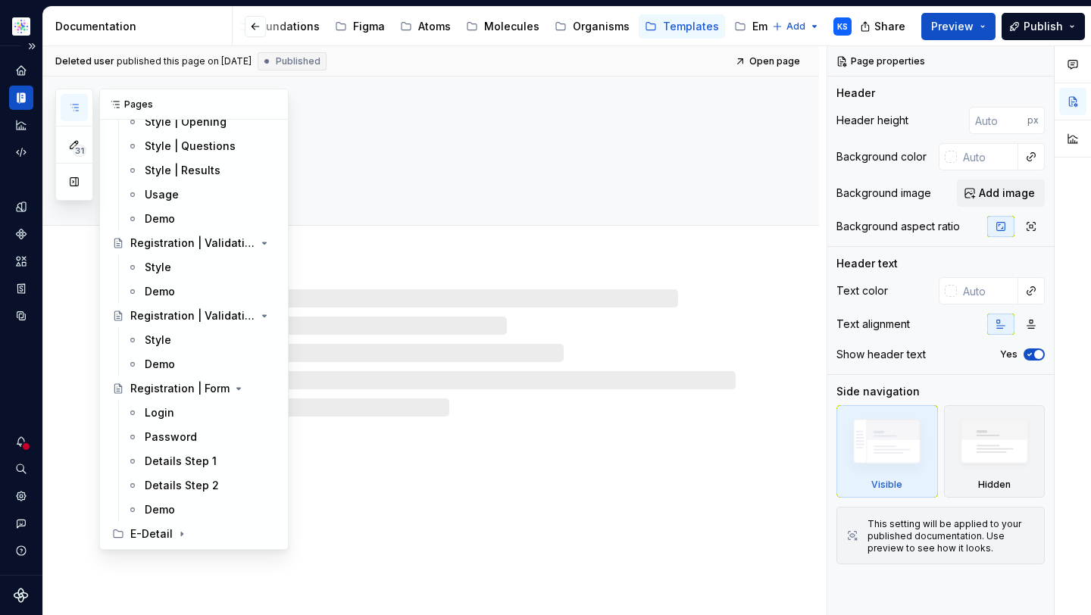
click at [73, 102] on icon "button" at bounding box center [74, 108] width 12 height 12
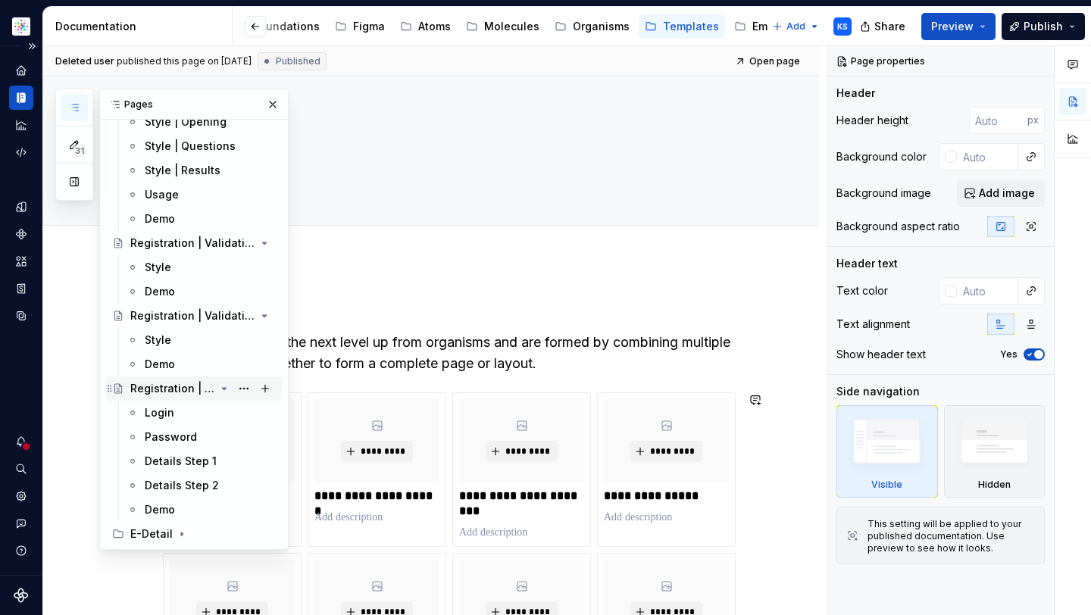
click at [161, 393] on div "Registration | Form" at bounding box center [172, 388] width 85 height 15
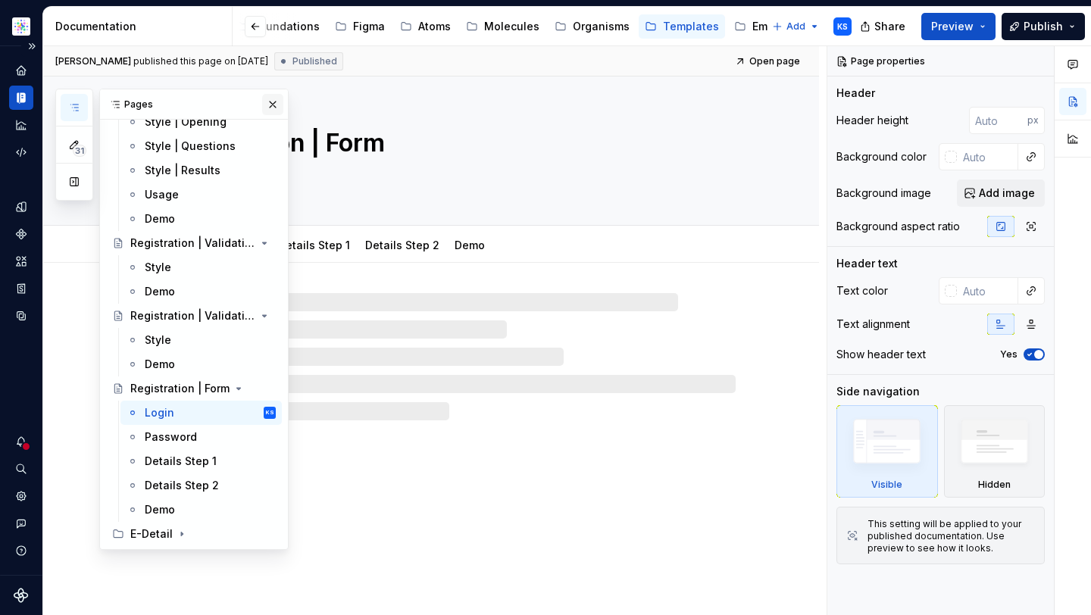
click at [262, 99] on button "button" at bounding box center [272, 104] width 21 height 21
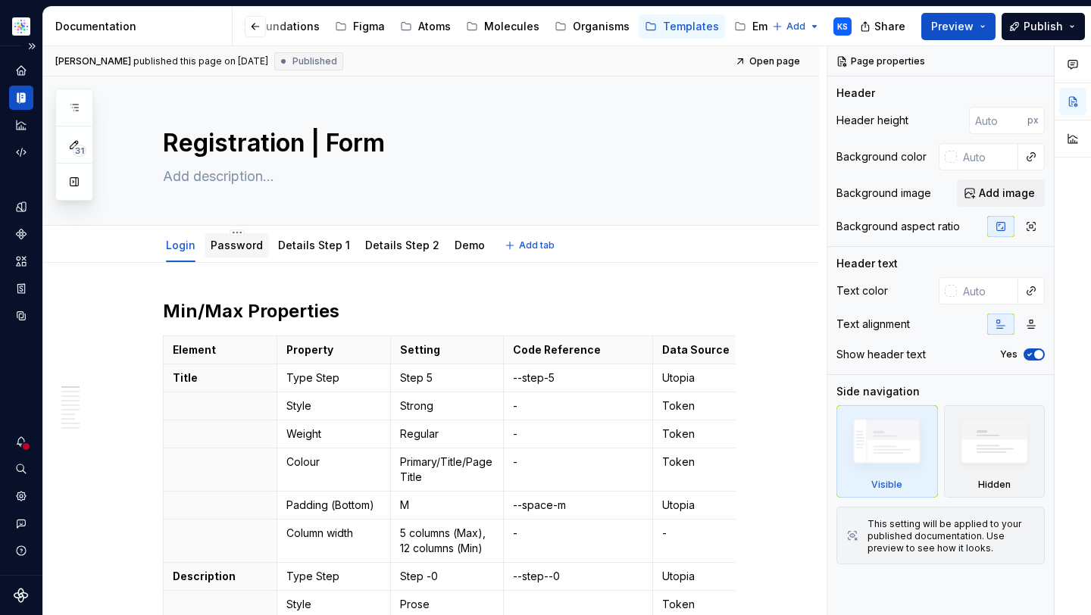
click at [230, 243] on link "Password" at bounding box center [237, 245] width 52 height 13
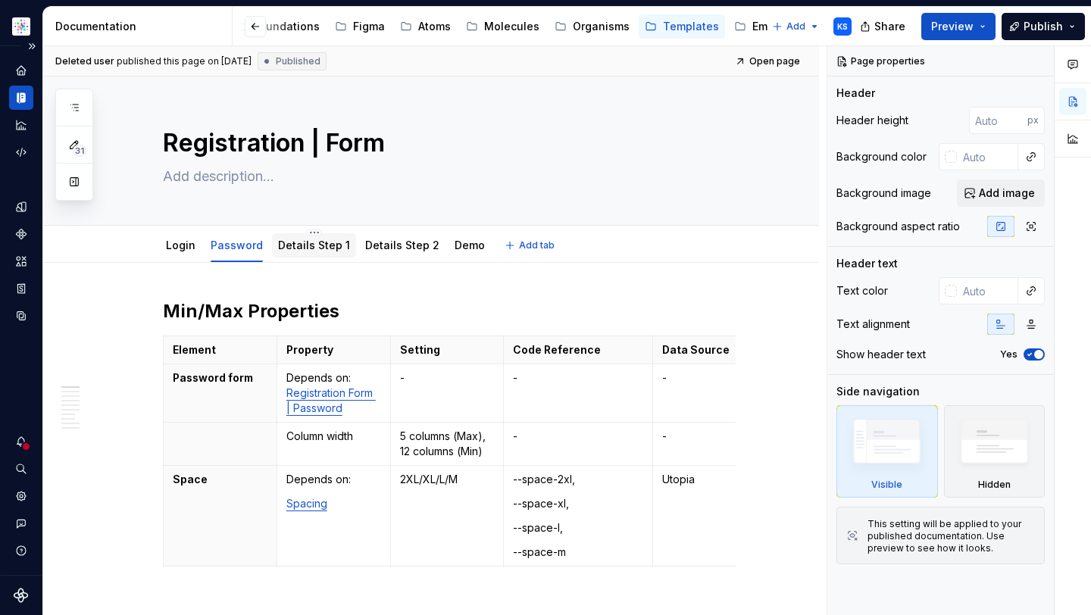
click at [302, 258] on div "Details Step 1" at bounding box center [314, 245] width 84 height 27
click at [319, 251] on link "Details Step 1" at bounding box center [314, 245] width 72 height 13
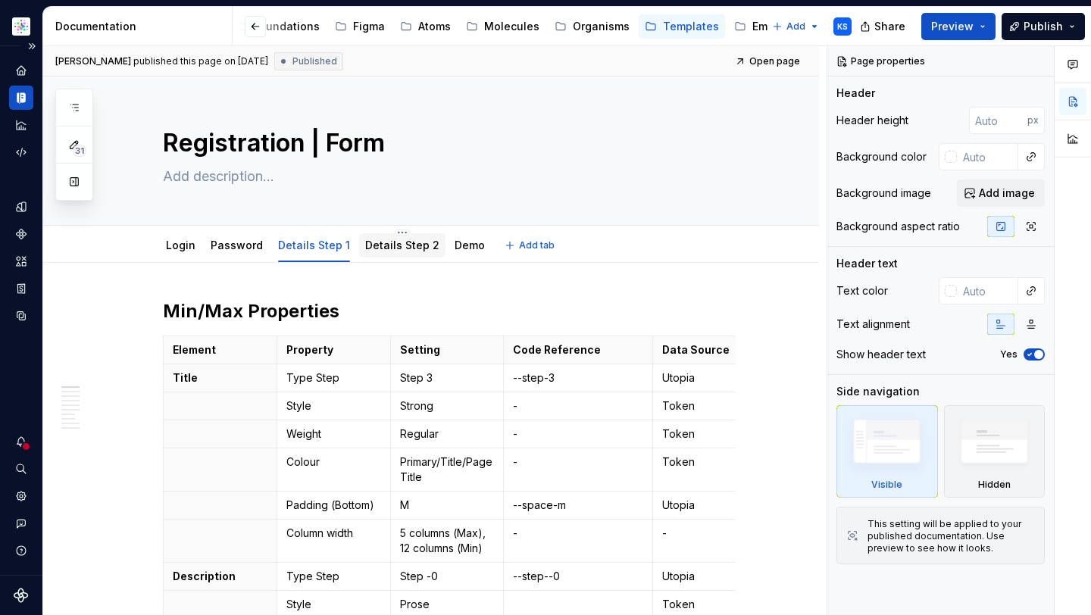
click at [390, 250] on link "Details Step 2" at bounding box center [402, 245] width 74 height 13
click at [455, 245] on link "Demo" at bounding box center [470, 245] width 30 height 13
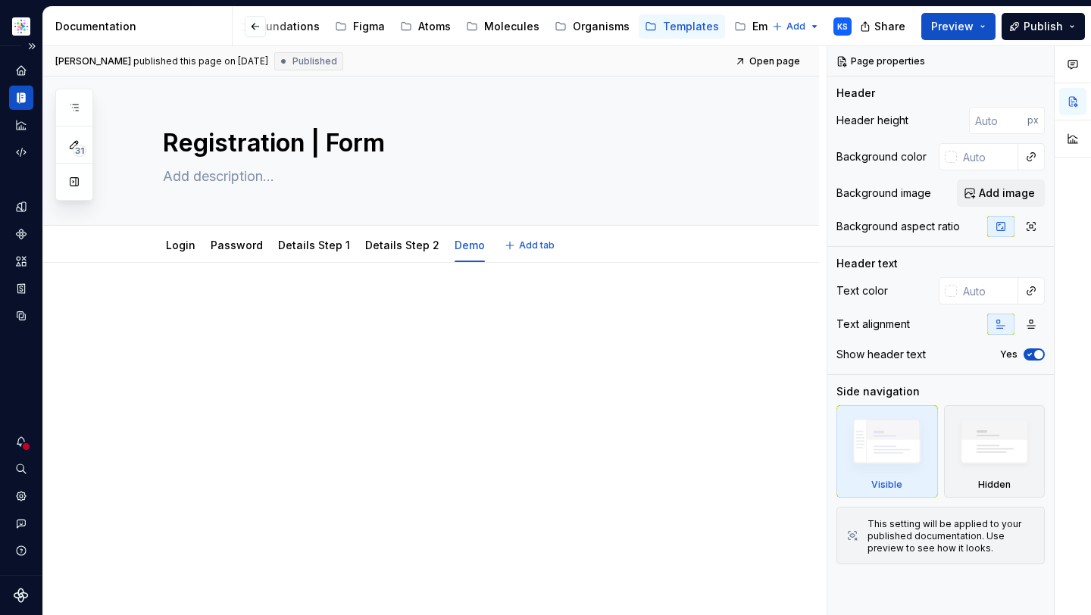
type textarea "*"
